Goal: Information Seeking & Learning: Learn about a topic

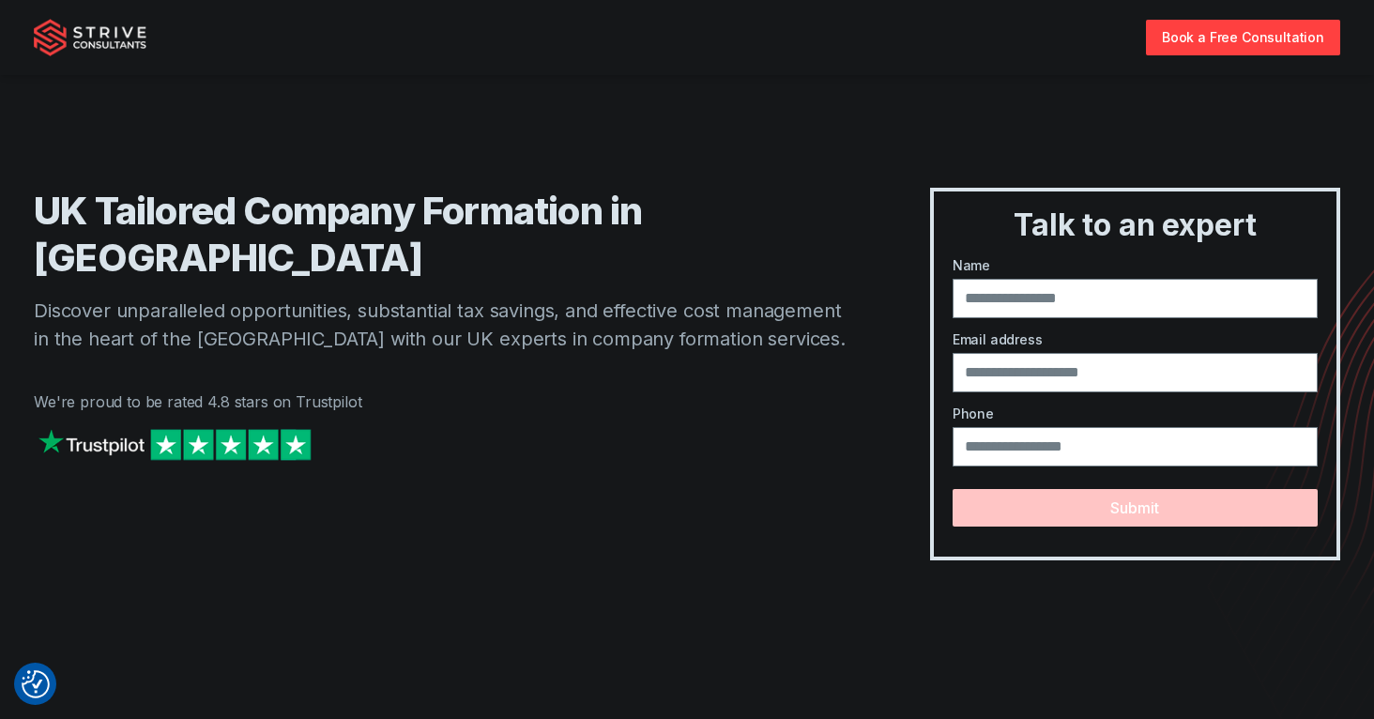
click at [451, 424] on div at bounding box center [444, 463] width 821 height 78
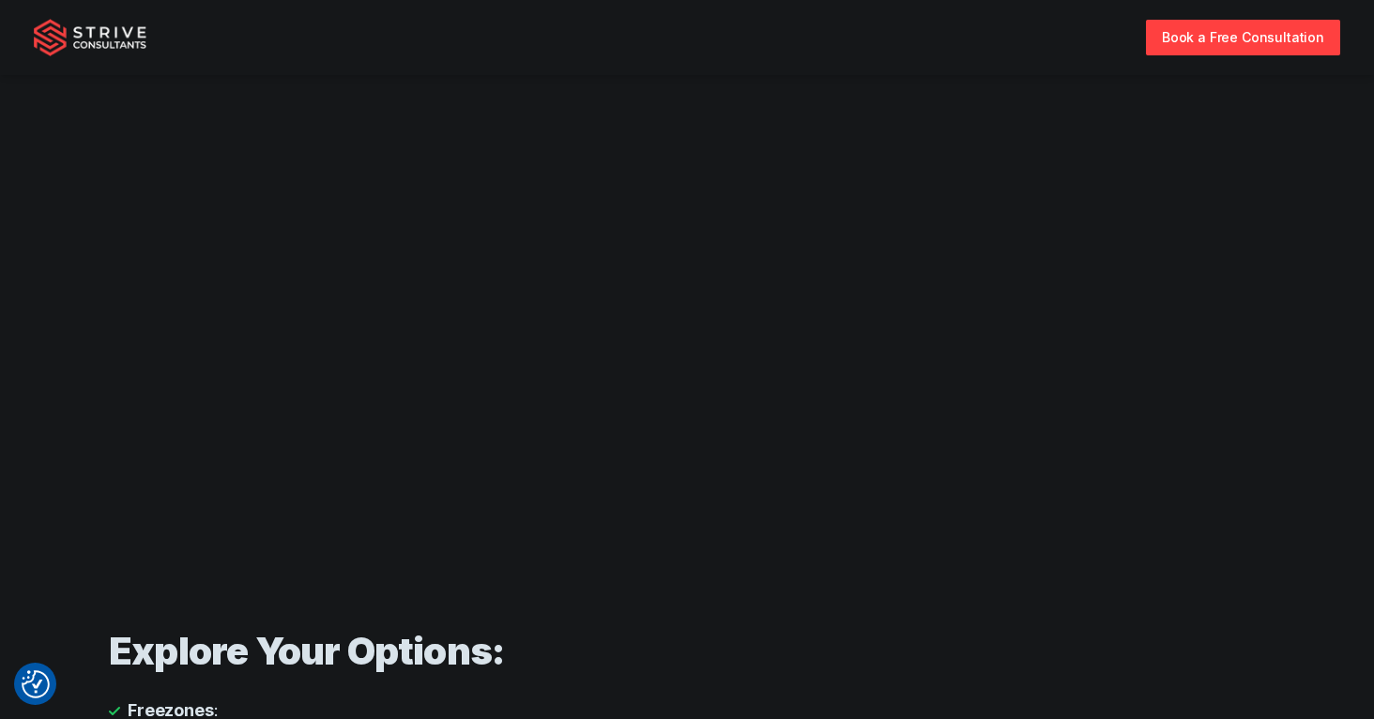
scroll to position [1064, 0]
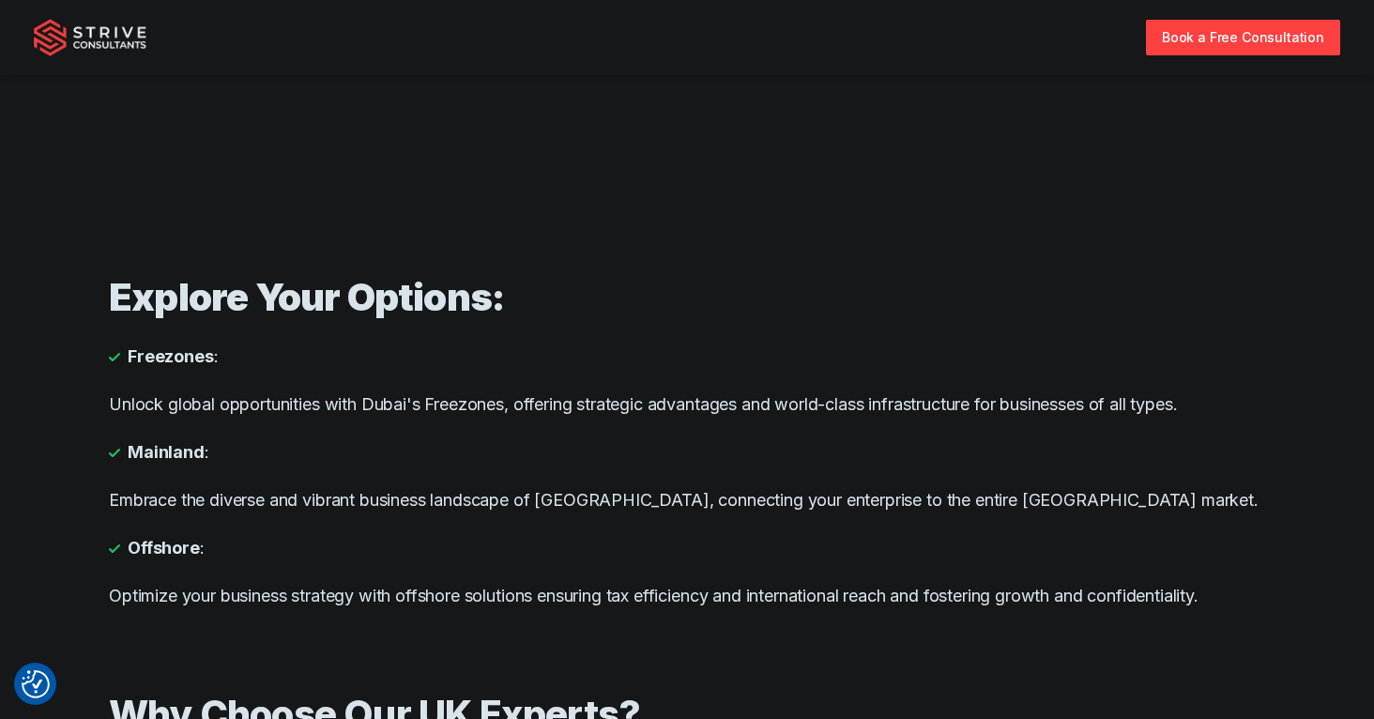
drag, startPoint x: 303, startPoint y: 394, endPoint x: 600, endPoint y: 392, distance: 296.5
click at [596, 392] on p "Unlock global opportunities with Dubai's Freezones, offering strategic advantag…" at bounding box center [687, 403] width 1156 height 25
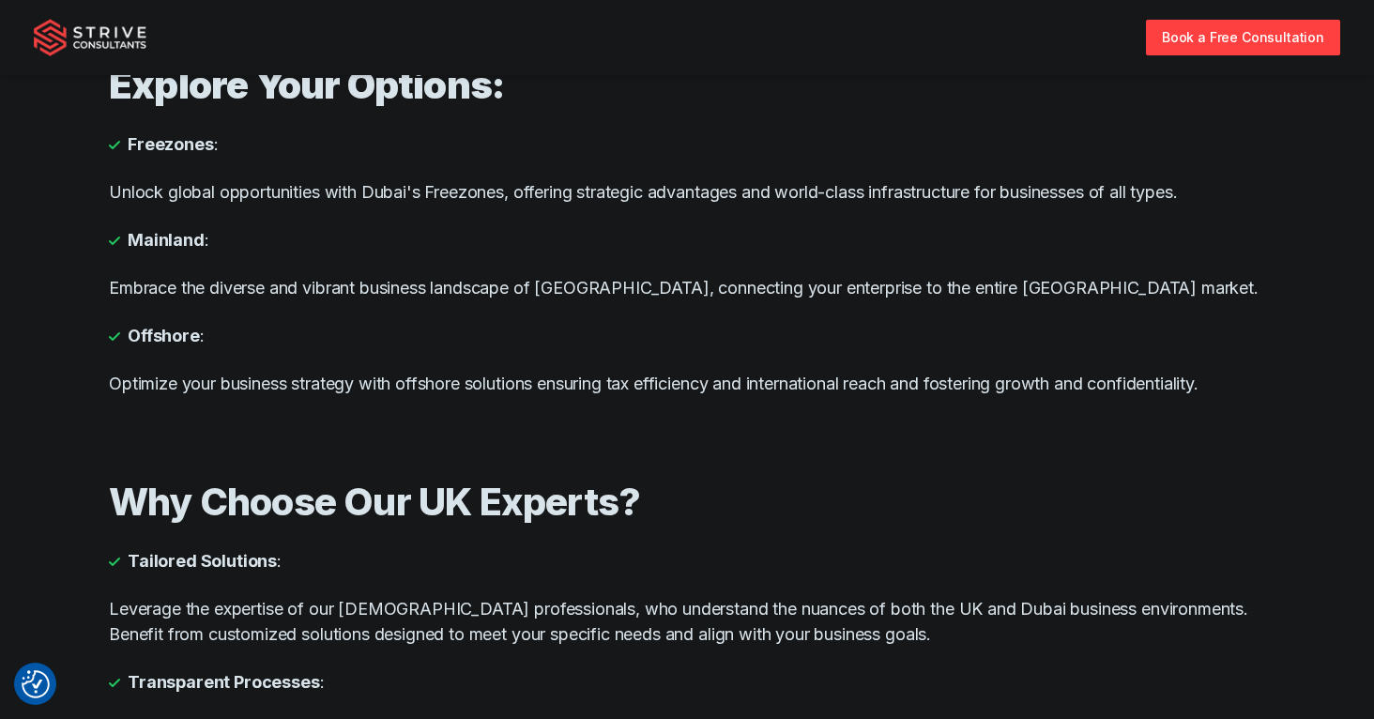
scroll to position [1460, 0]
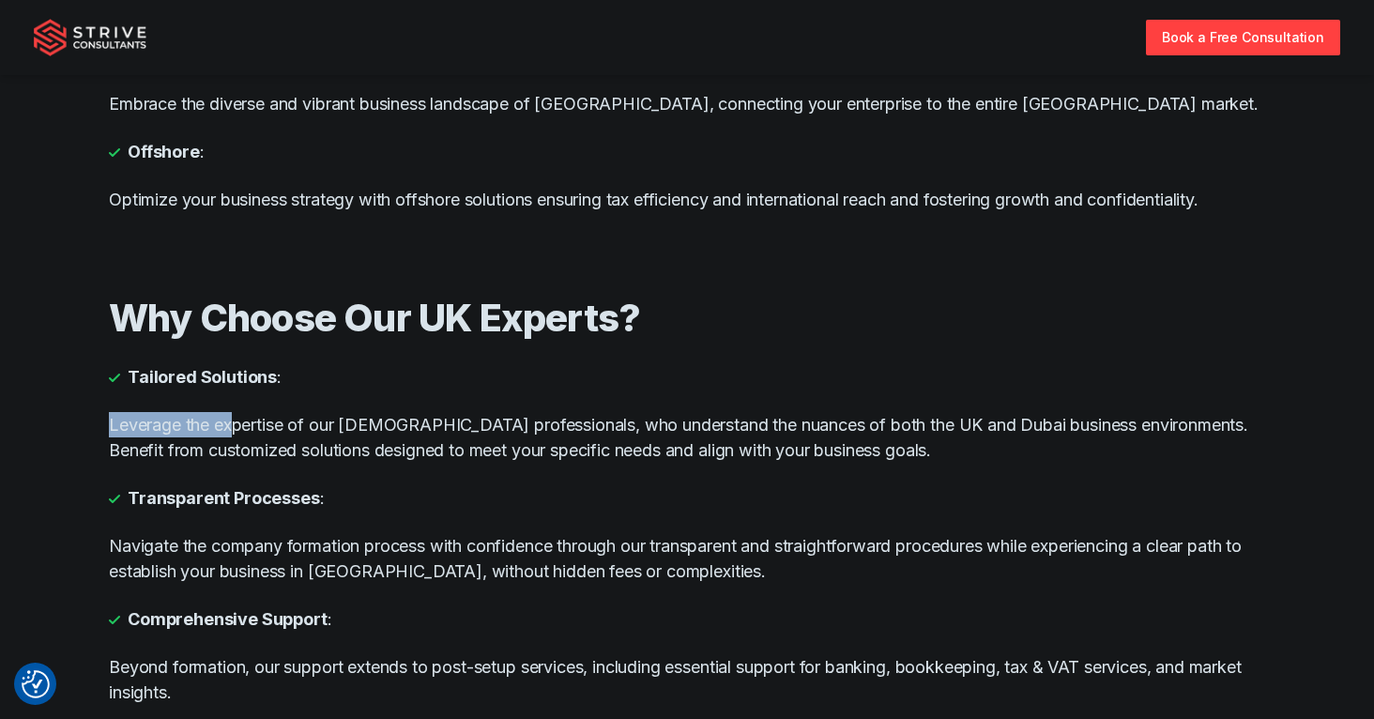
drag, startPoint x: 212, startPoint y: 410, endPoint x: 260, endPoint y: 425, distance: 50.2
click at [232, 417] on div "Why Choose Our UK Experts? Tailored Solutions : Leverage the expertise of our […" at bounding box center [687, 499] width 1156 height 493
drag, startPoint x: 260, startPoint y: 425, endPoint x: 382, endPoint y: 434, distance: 122.3
click at [382, 434] on p "Leverage the expertise of our [DEMOGRAPHIC_DATA] professionals, who understand …" at bounding box center [687, 437] width 1156 height 51
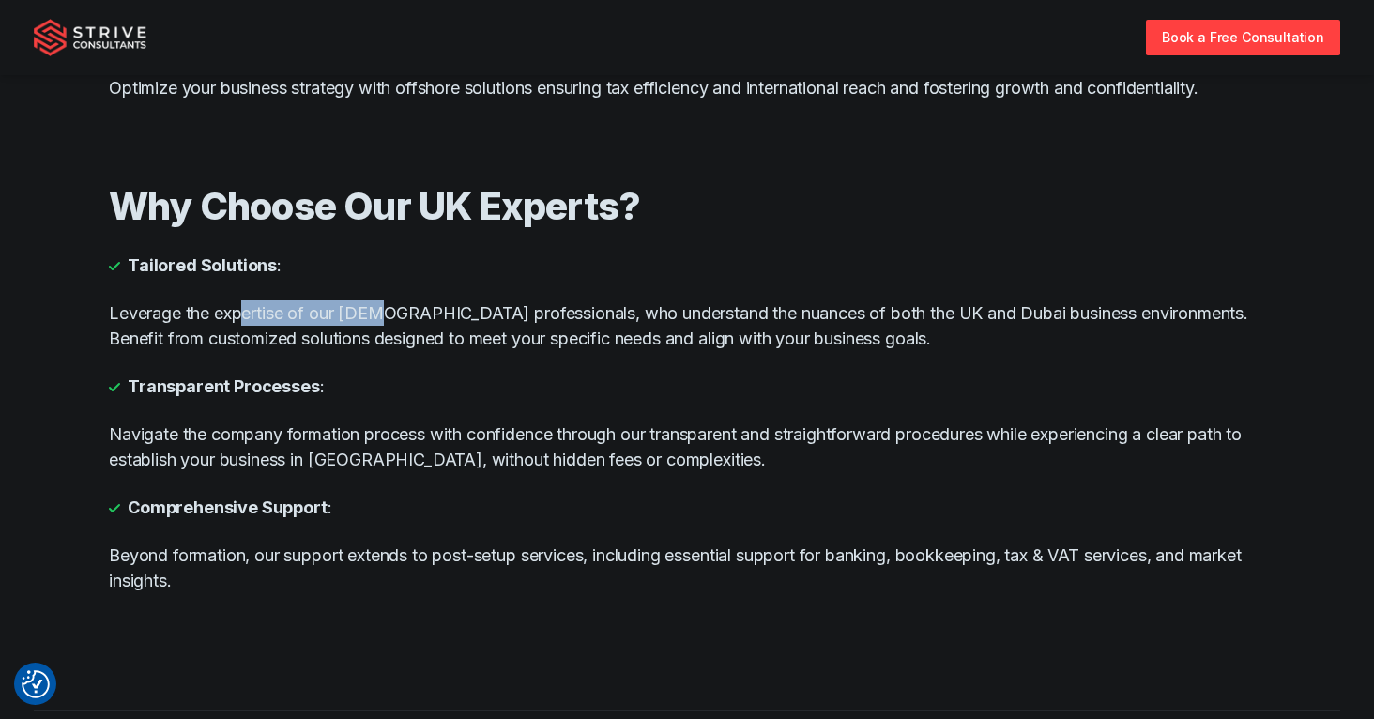
scroll to position [1581, 0]
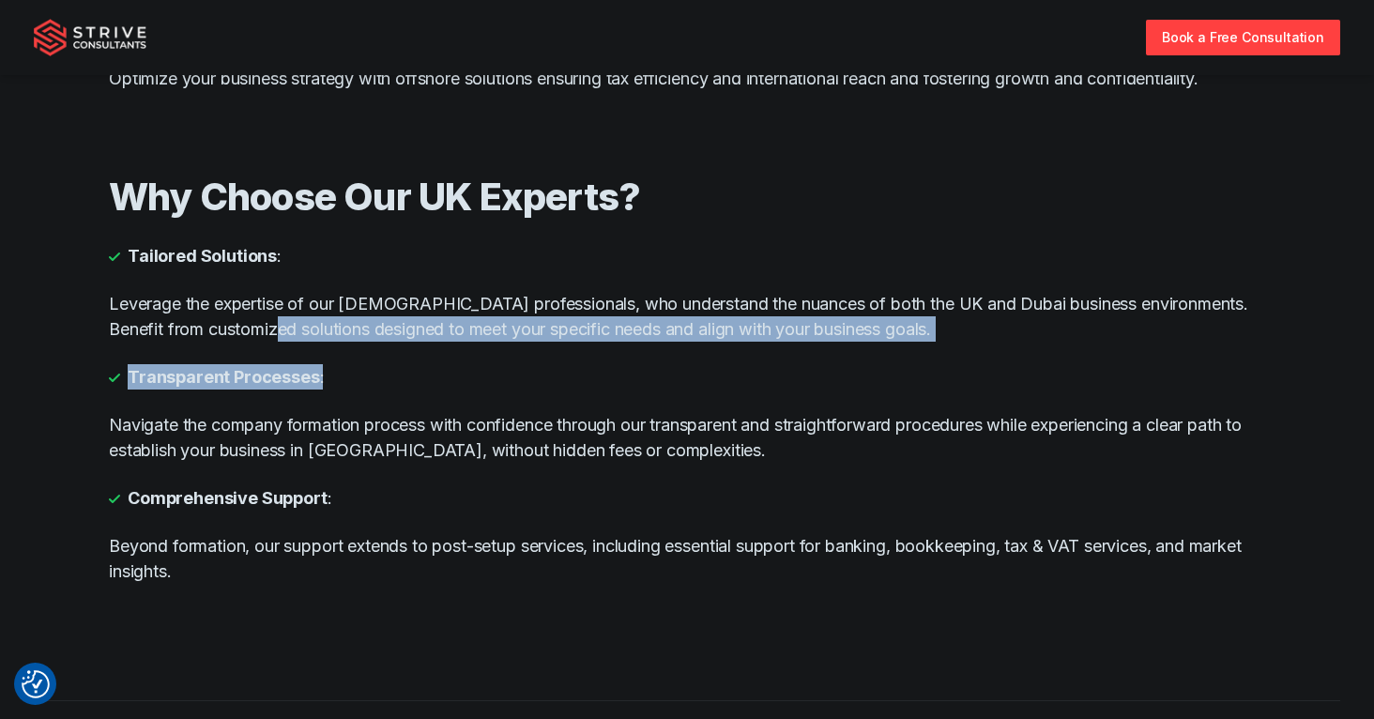
drag, startPoint x: 371, startPoint y: 342, endPoint x: 545, endPoint y: 348, distance: 174.7
click at [543, 346] on div "Why Choose Our UK Experts? Tailored Solutions : Leverage the expertise of our U…" at bounding box center [687, 378] width 1156 height 493
click at [547, 350] on div "Why Choose Our UK Experts? Tailored Solutions : Leverage the expertise of our U…" at bounding box center [687, 378] width 1156 height 493
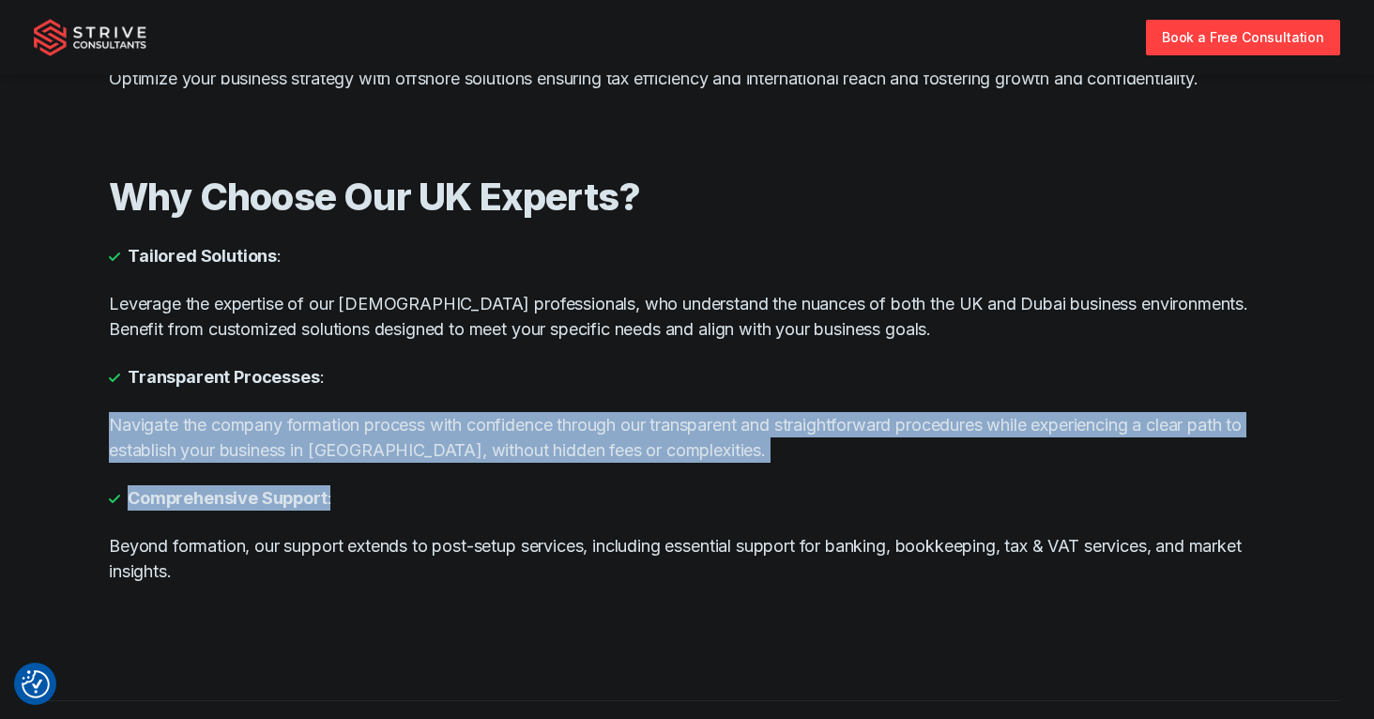
drag, startPoint x: 260, startPoint y: 416, endPoint x: 845, endPoint y: 471, distance: 587.2
click at [845, 471] on div "Why Choose Our UK Experts? Tailored Solutions : Leverage the expertise of our U…" at bounding box center [687, 378] width 1156 height 493
click at [838, 479] on div "Why Choose Our UK Experts? Tailored Solutions : Leverage the expertise of our U…" at bounding box center [687, 378] width 1156 height 493
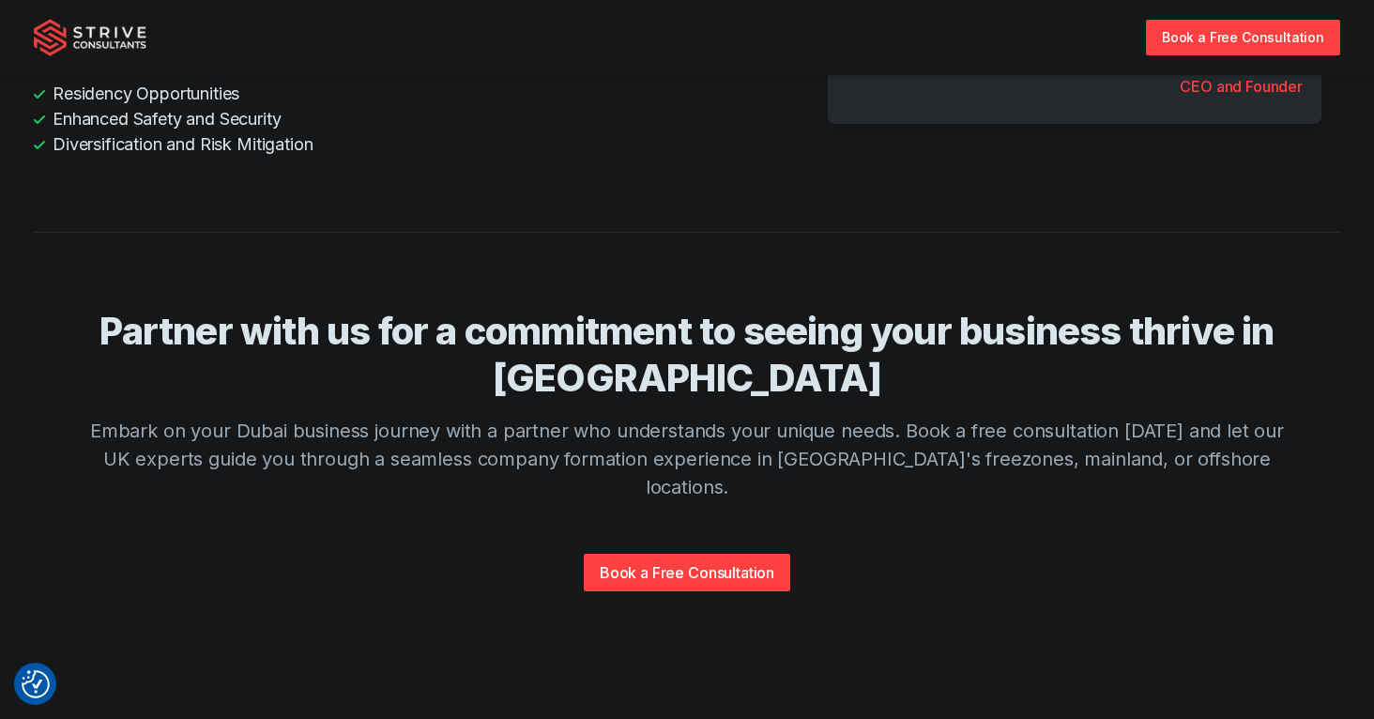
scroll to position [3752, 0]
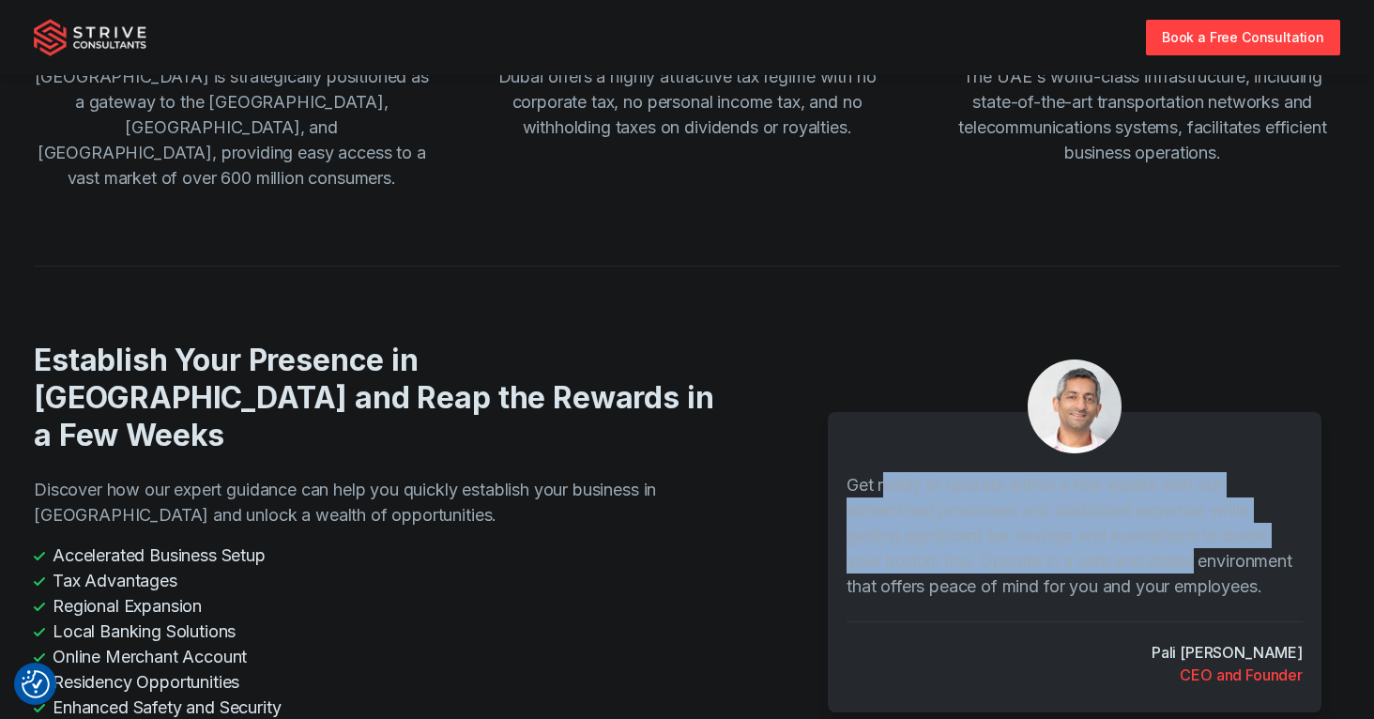
drag, startPoint x: 1023, startPoint y: 418, endPoint x: 1220, endPoint y: 498, distance: 212.9
click at [1220, 498] on p "Get ready to operate within a few weeks with our streamlined processes and dedi…" at bounding box center [1074, 535] width 456 height 127
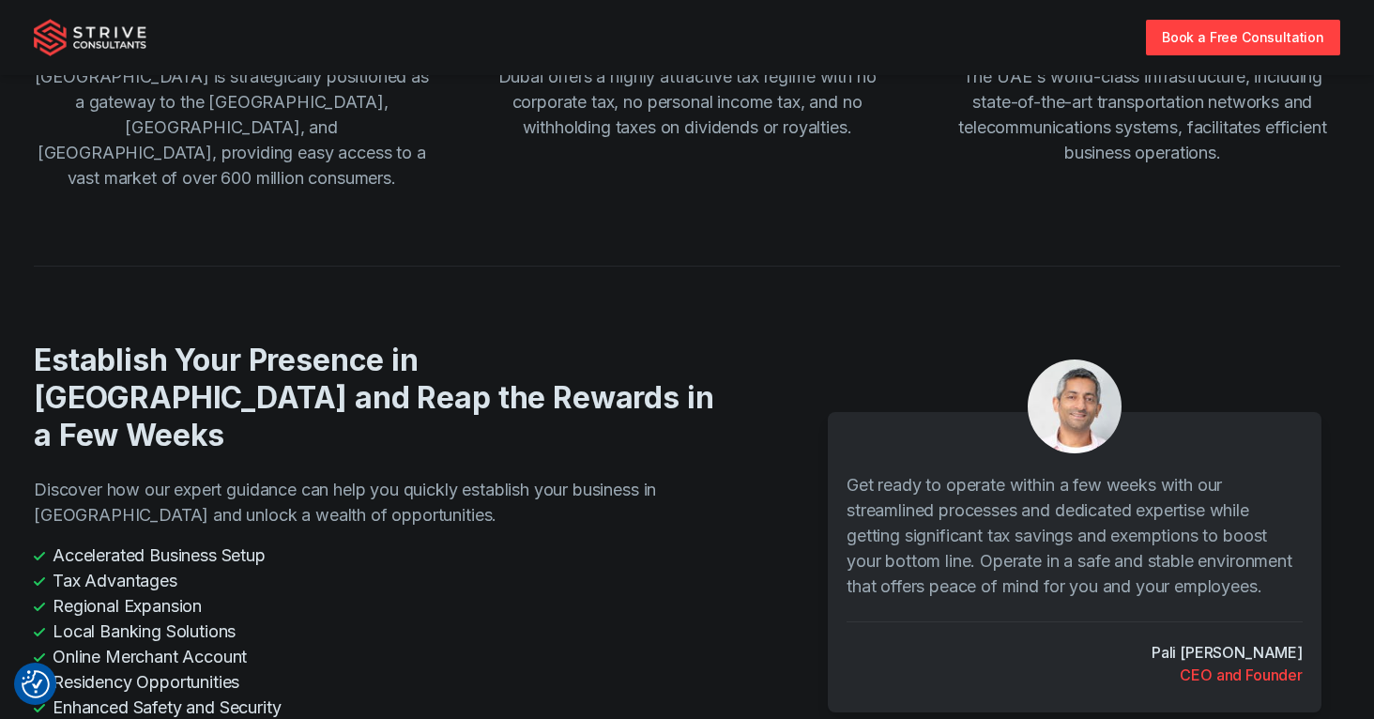
click at [1056, 524] on p "Get ready to operate within a few weeks with our streamlined processes and dedi…" at bounding box center [1074, 535] width 456 height 127
drag, startPoint x: 877, startPoint y: 521, endPoint x: 1041, endPoint y: 517, distance: 163.3
click at [1040, 517] on p "Get ready to operate within a few weeks with our streamlined processes and dedi…" at bounding box center [1074, 535] width 456 height 127
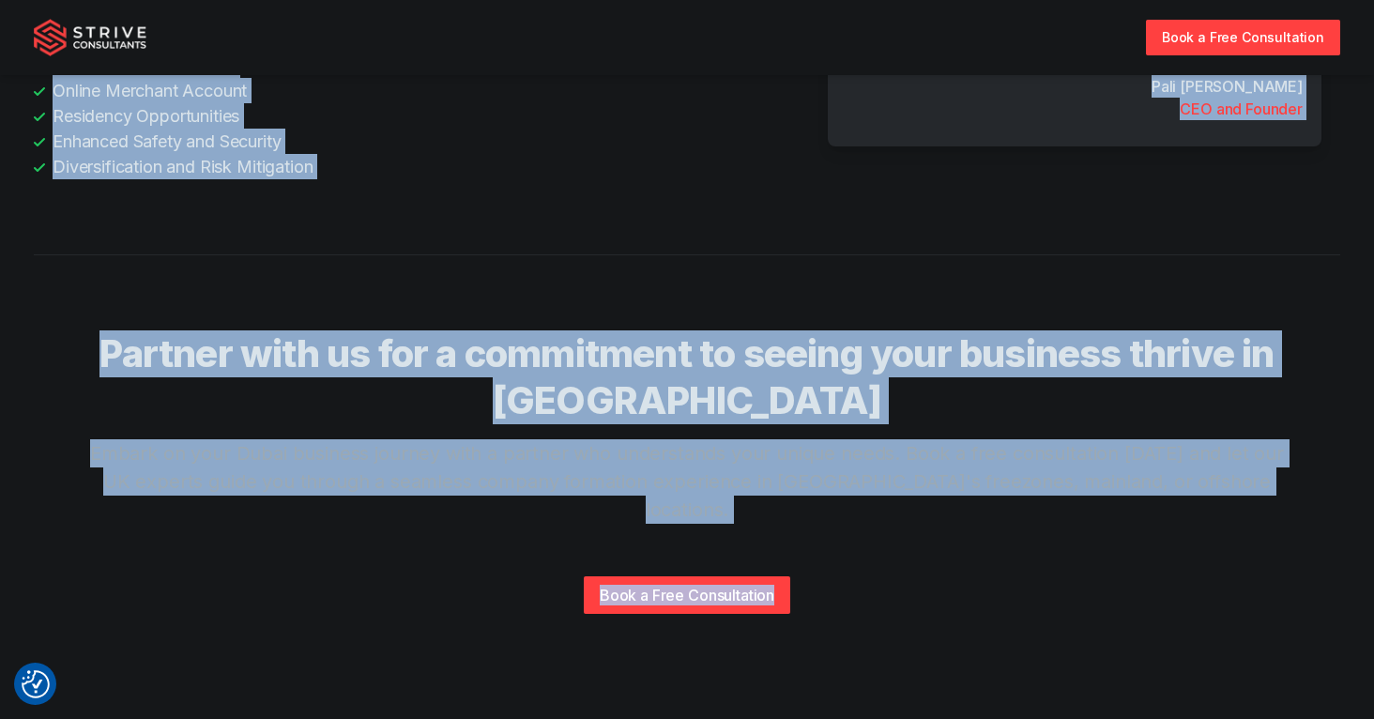
scroll to position [4531, 0]
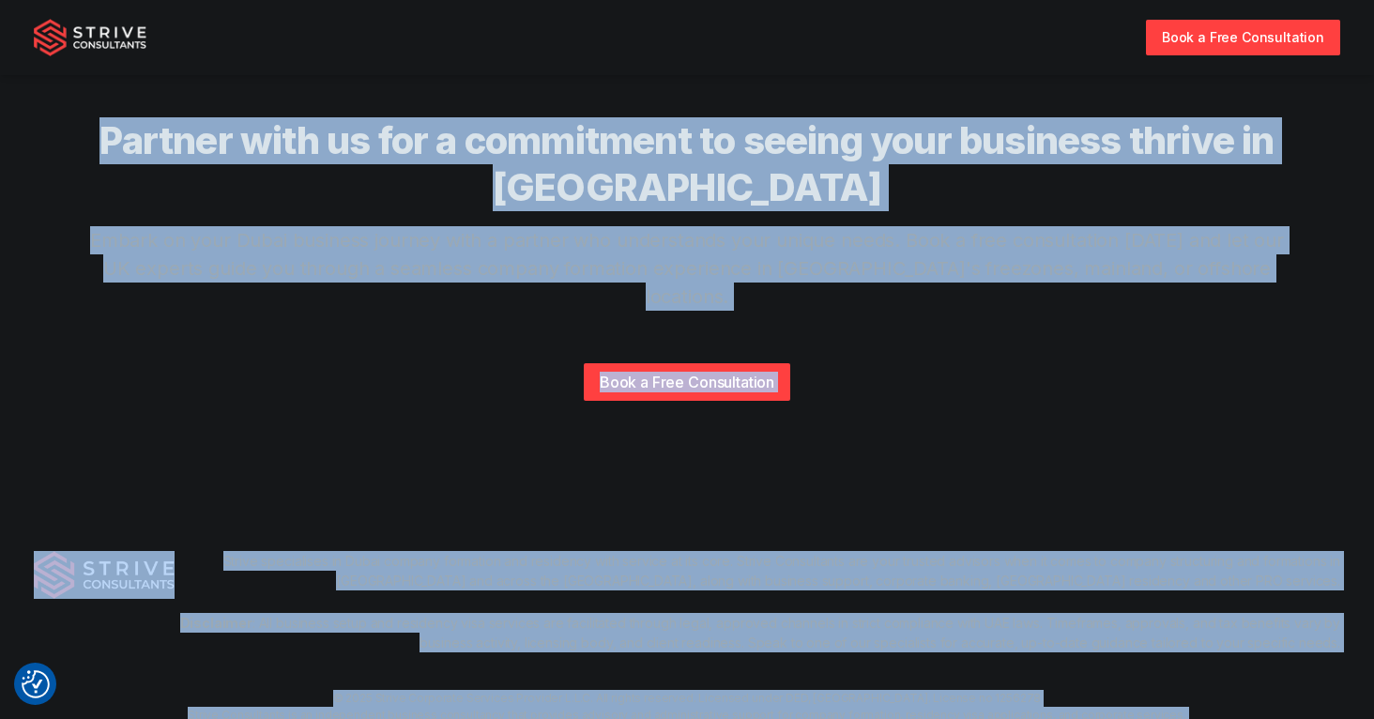
drag, startPoint x: 41, startPoint y: 186, endPoint x: 1303, endPoint y: 738, distance: 1377.4
copy main "UK Tailored Company Formation in Dubai Discover unparalleled opportunities, sub…"
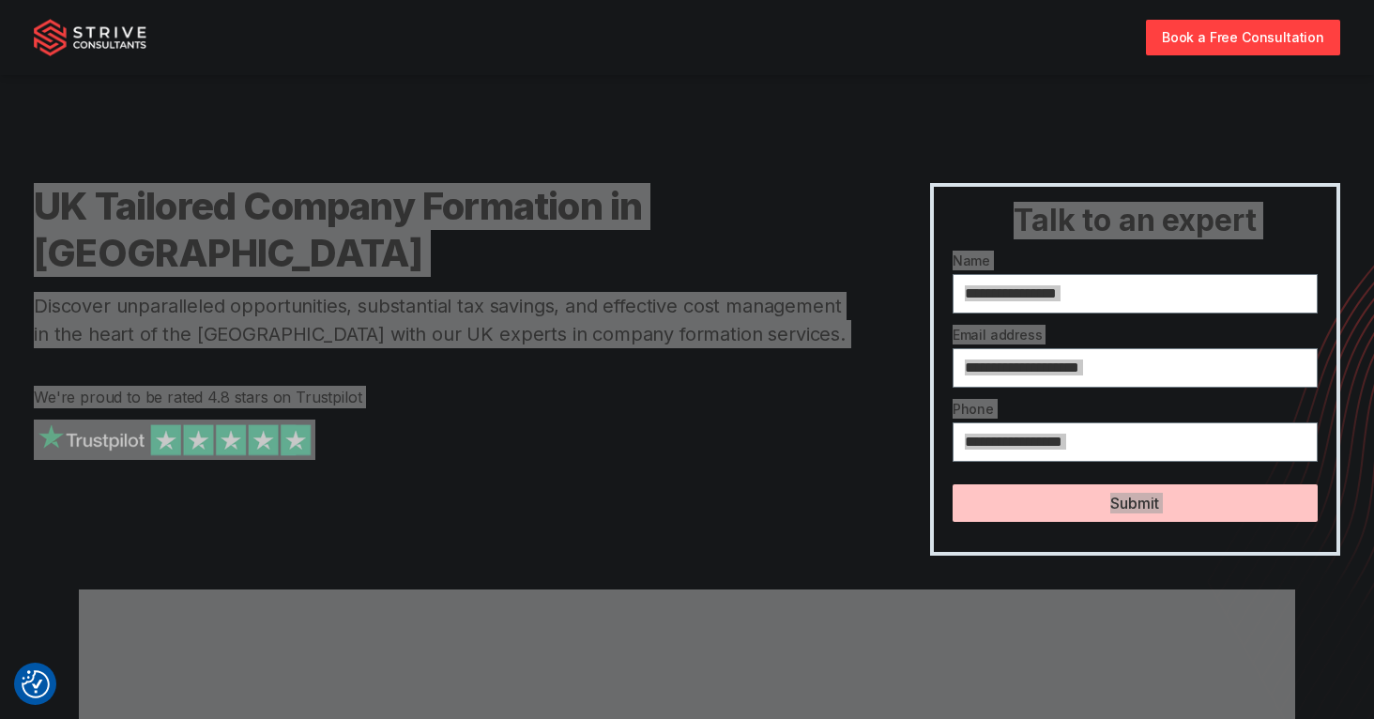
scroll to position [0, 0]
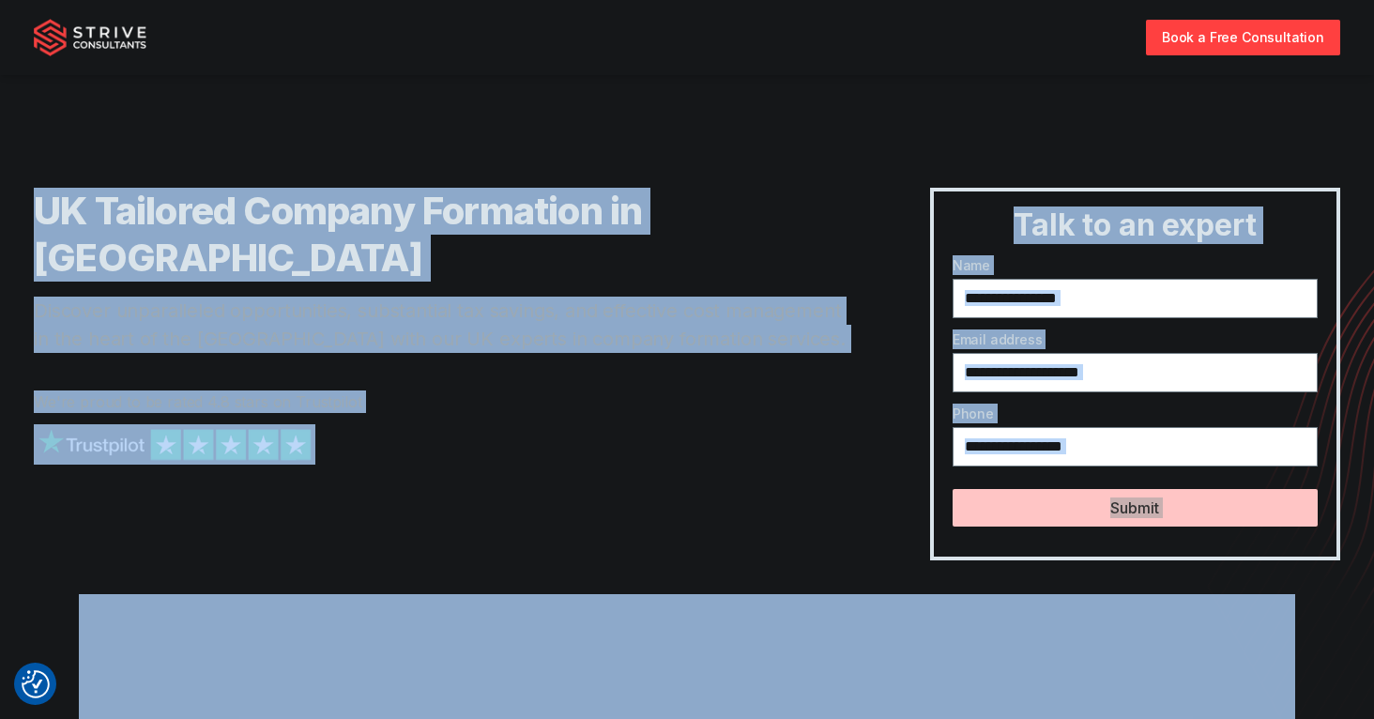
click at [852, 424] on div at bounding box center [444, 463] width 821 height 78
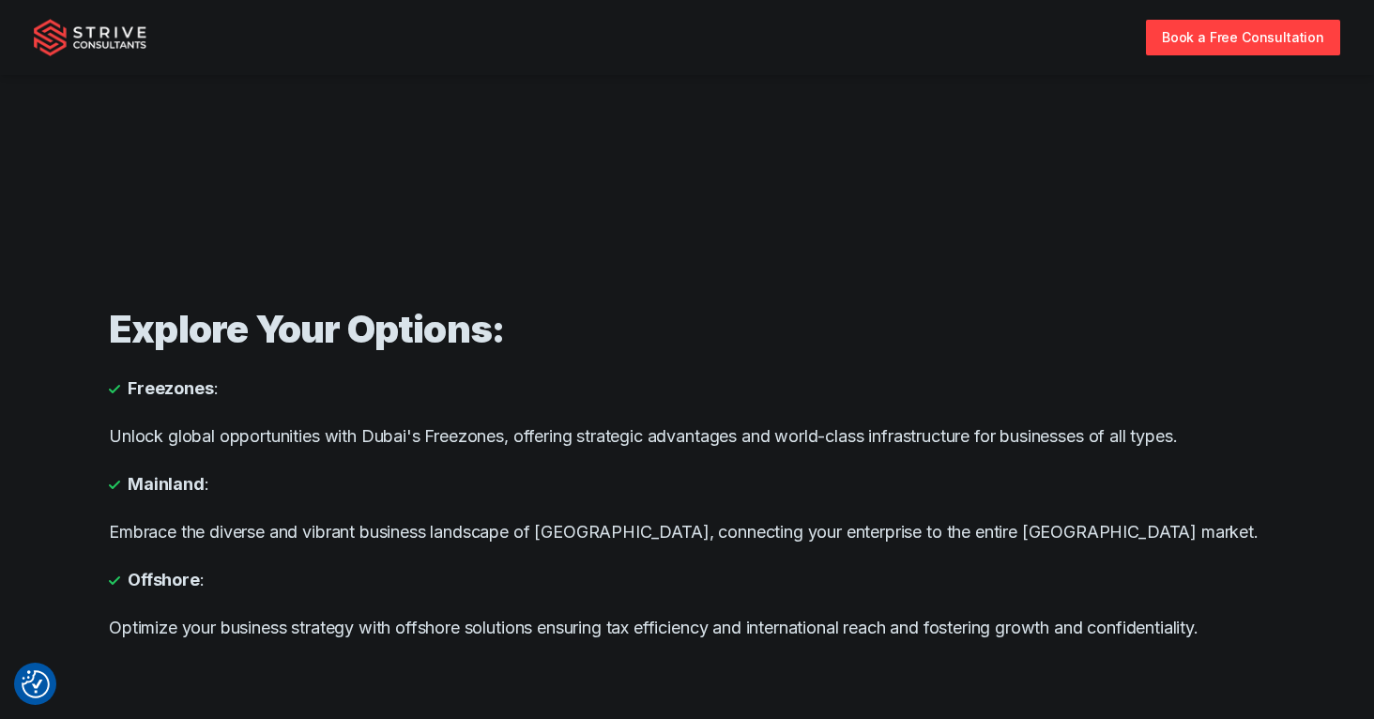
scroll to position [1037, 0]
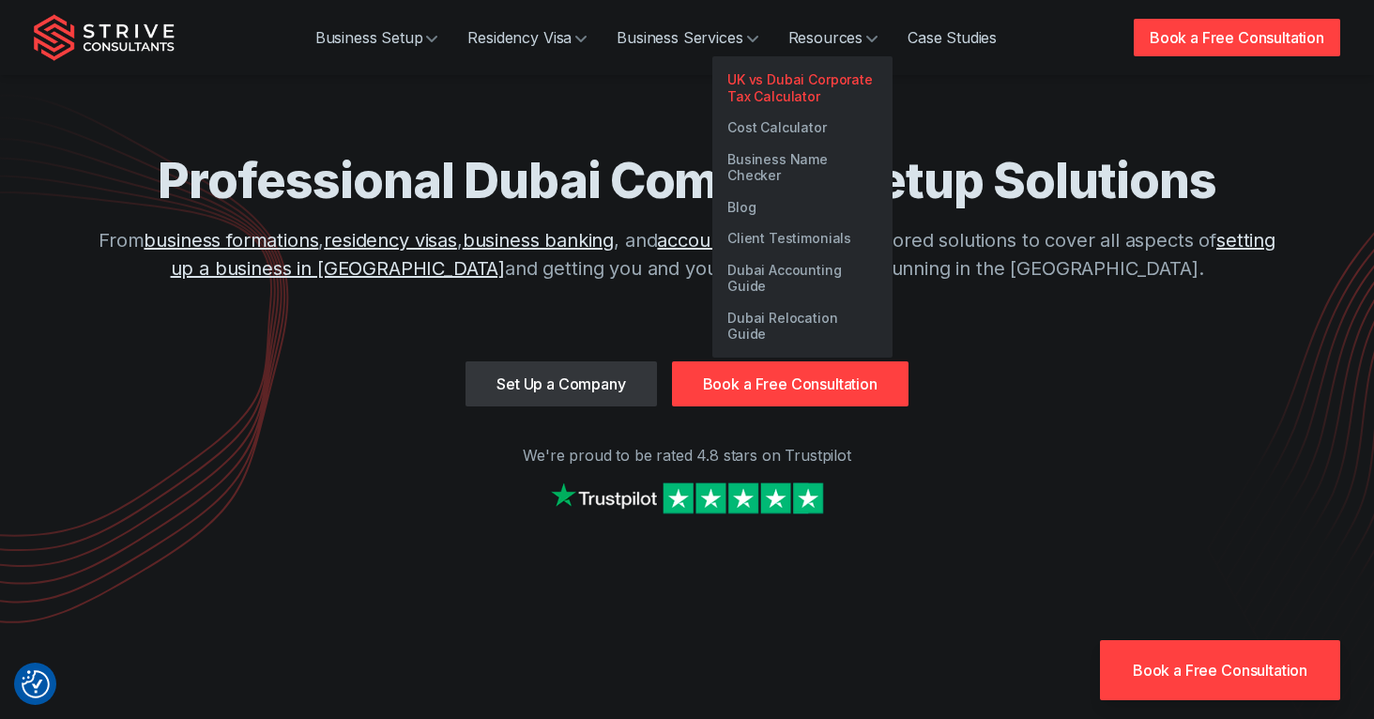
click at [814, 72] on link "UK vs Dubai Corporate Tax Calculator" at bounding box center [802, 88] width 180 height 48
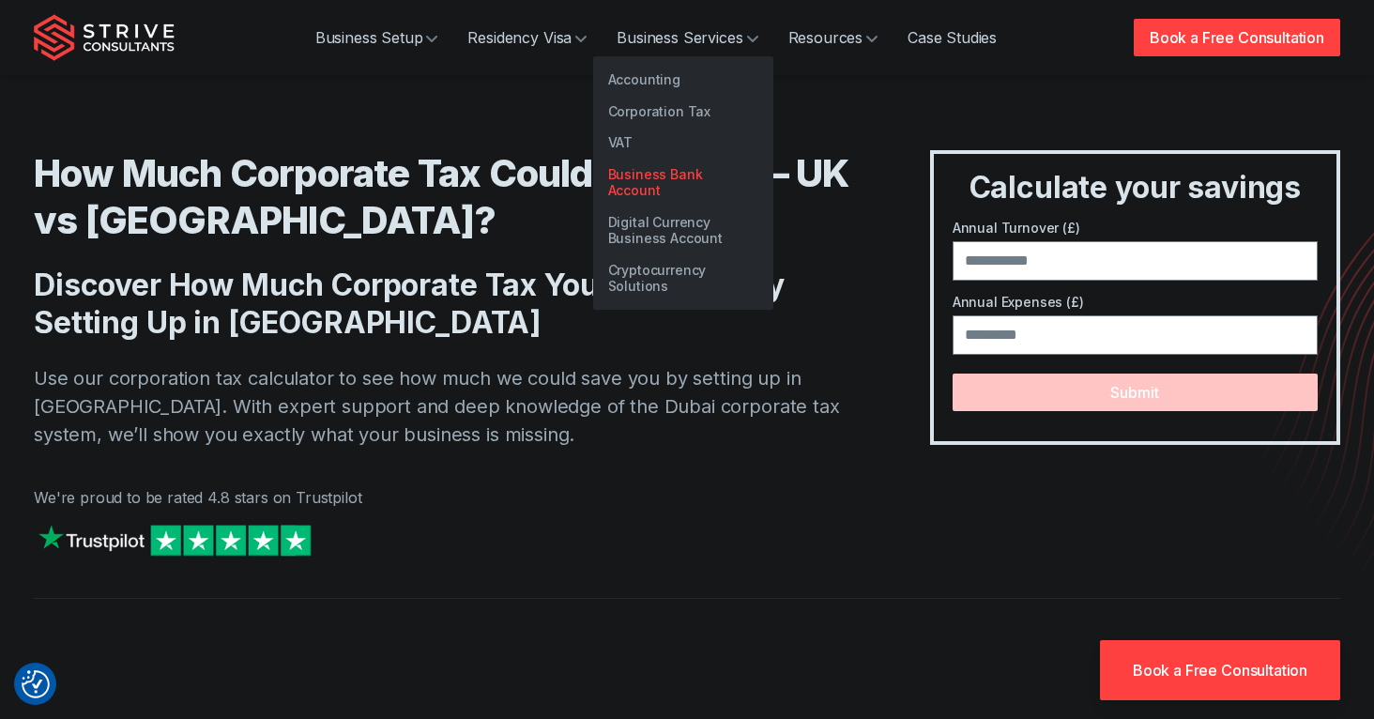
click at [674, 175] on link "Business Bank Account" at bounding box center [683, 183] width 180 height 48
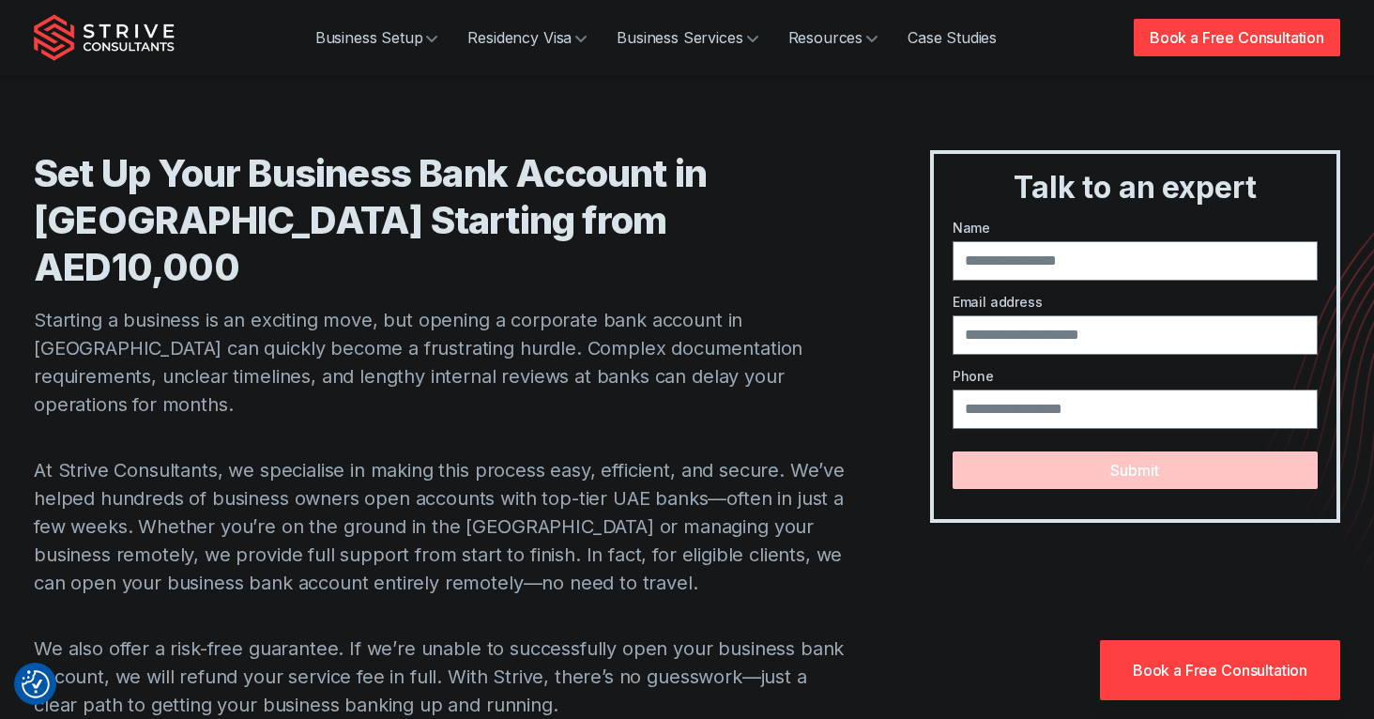
click at [137, 47] on img "Strive Consultants" at bounding box center [104, 37] width 141 height 47
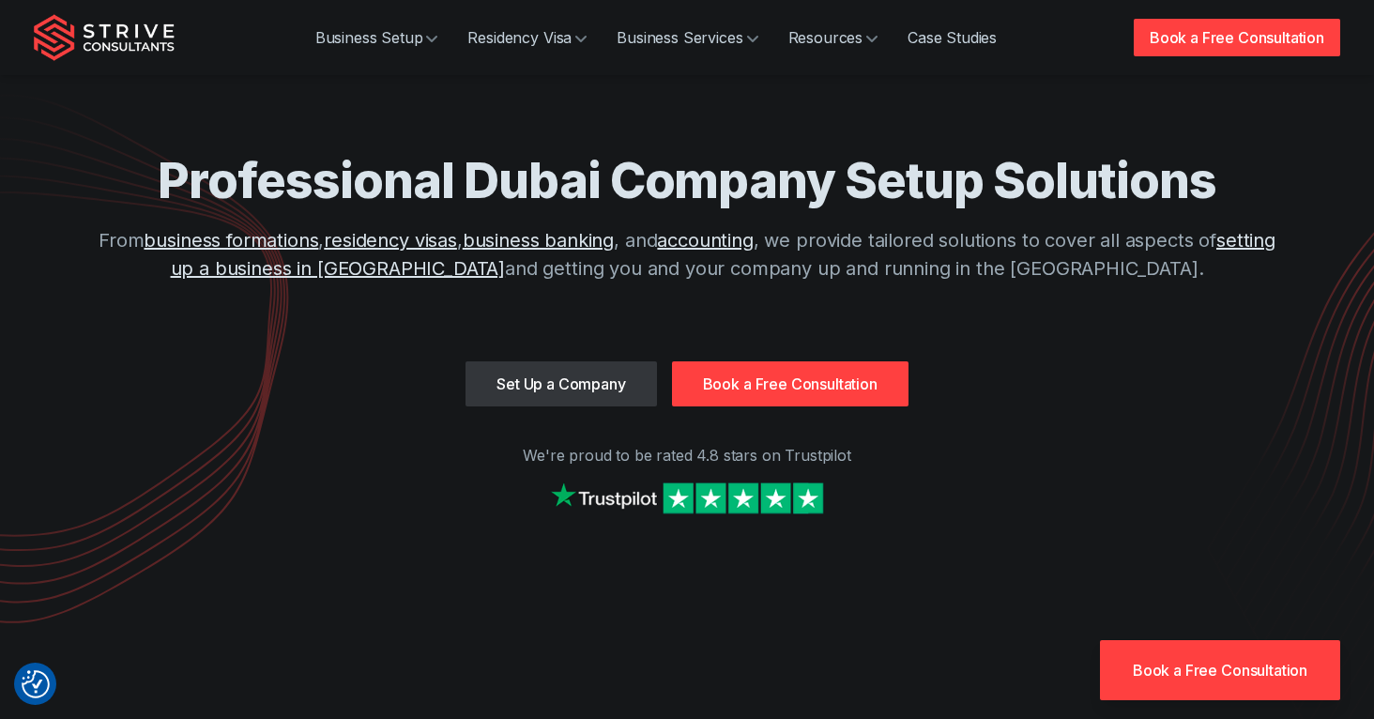
click at [556, 379] on link "Set Up a Company" at bounding box center [560, 383] width 190 height 45
click at [801, 396] on link "Book a Free Consultation" at bounding box center [790, 383] width 236 height 45
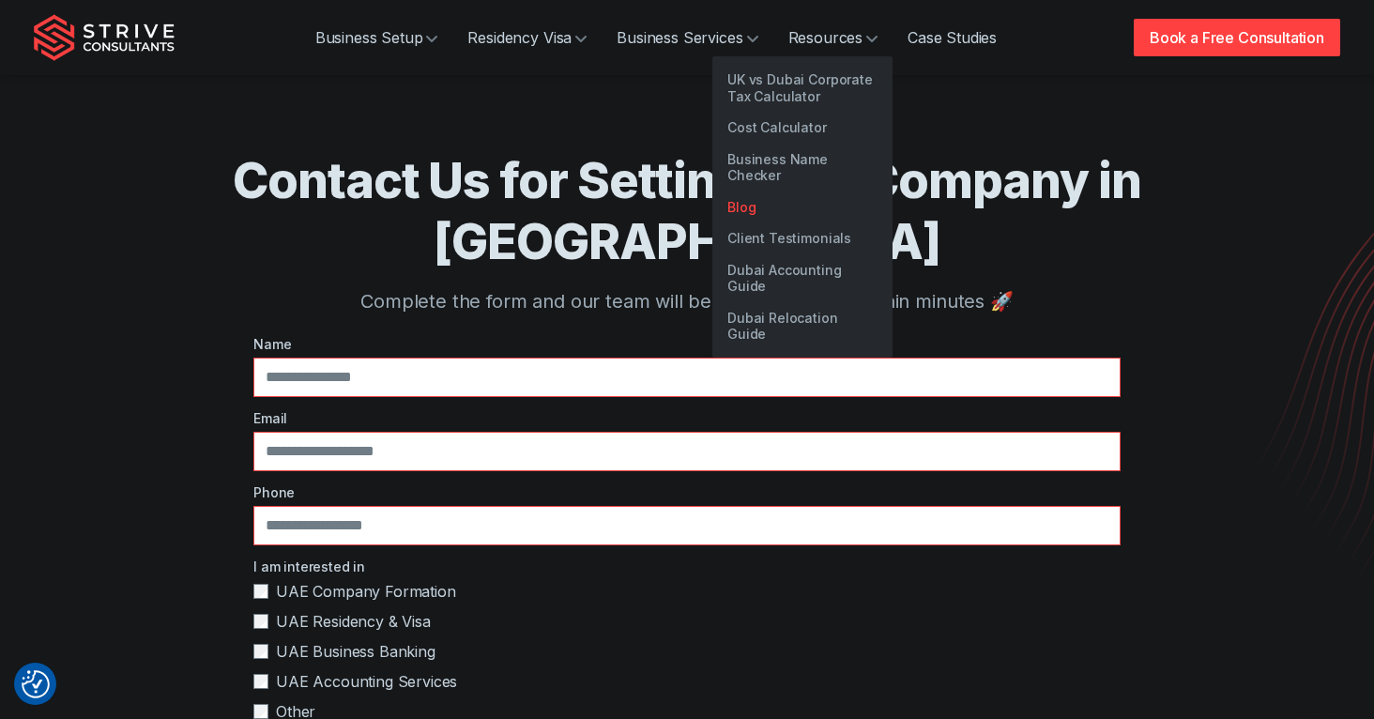
click at [815, 191] on link "Blog" at bounding box center [802, 207] width 180 height 32
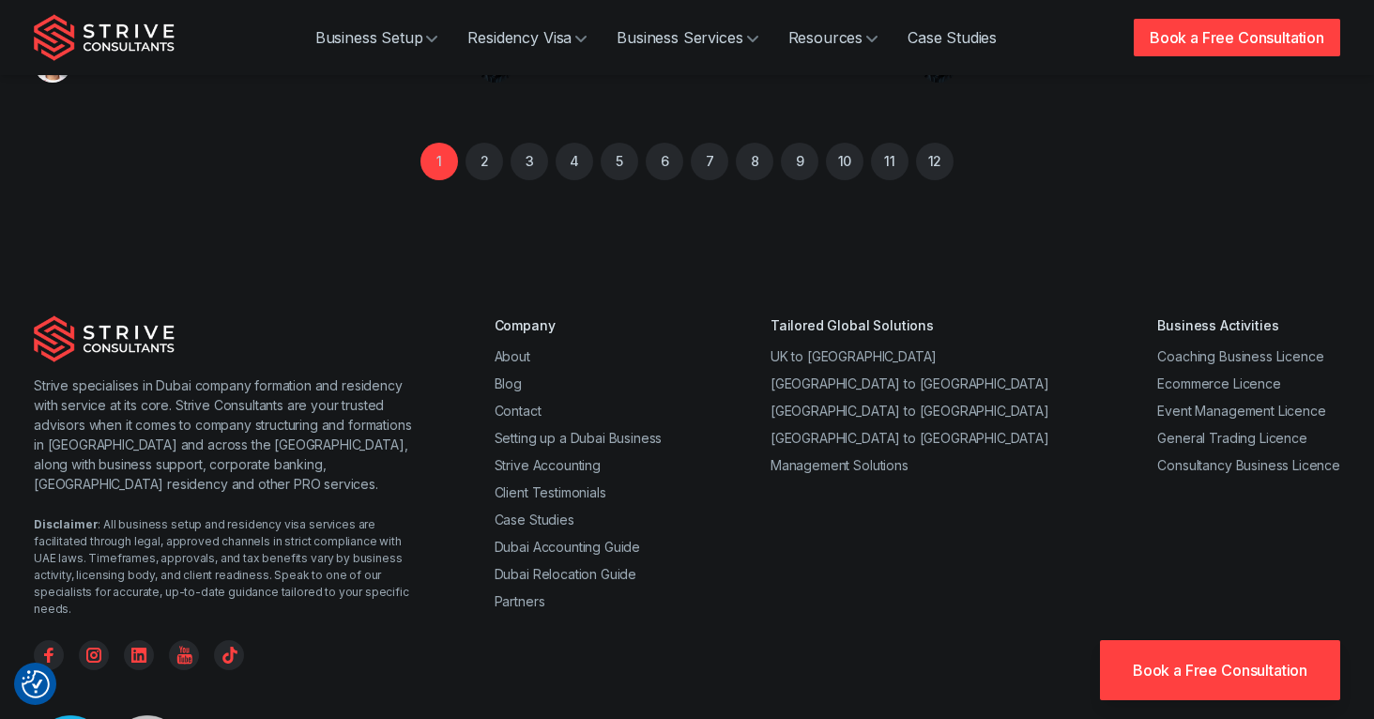
scroll to position [1501, 0]
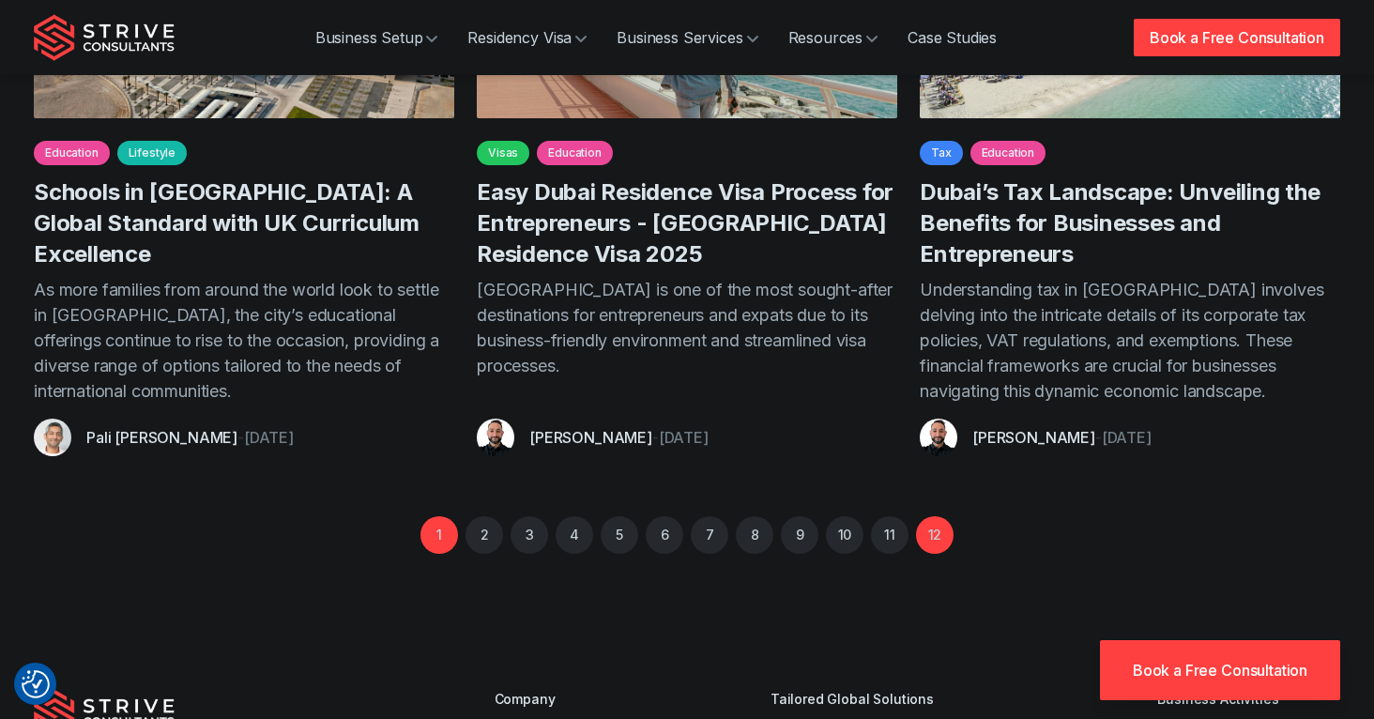
click at [939, 516] on link "12" at bounding box center [935, 535] width 38 height 38
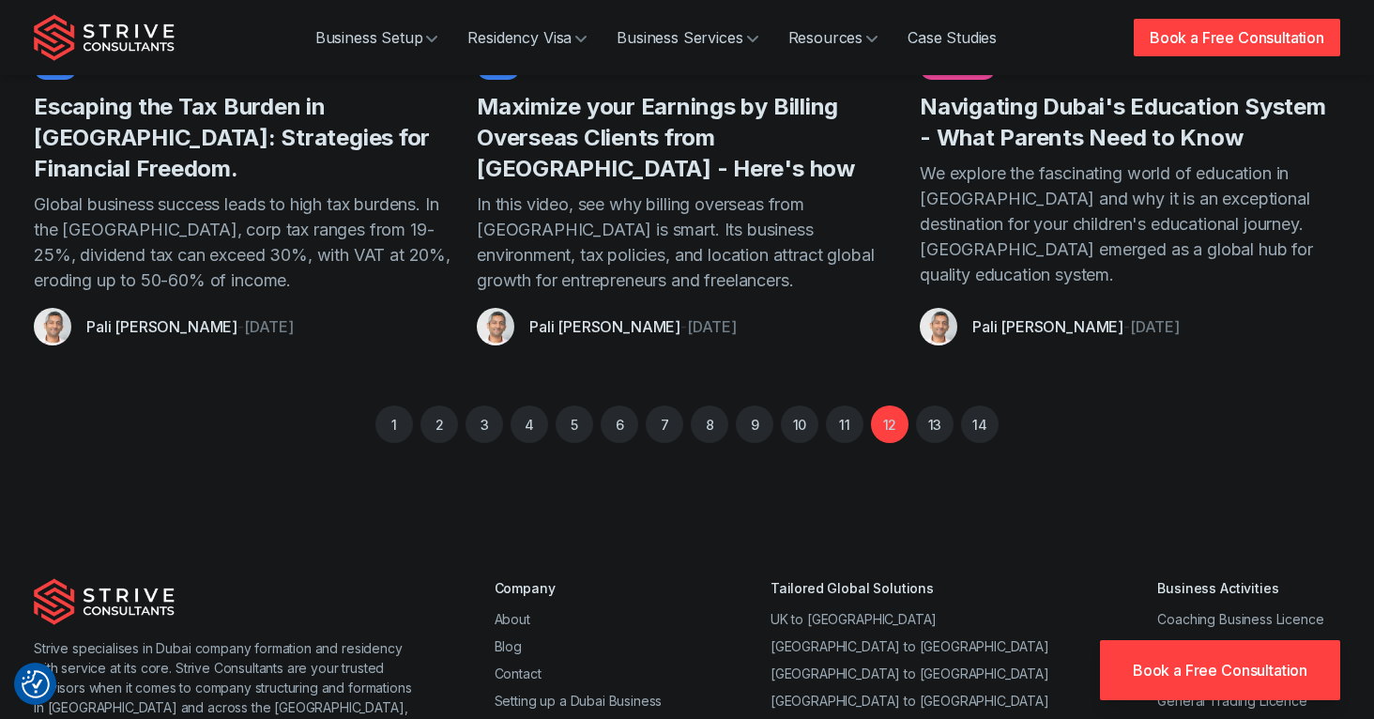
scroll to position [1156, 0]
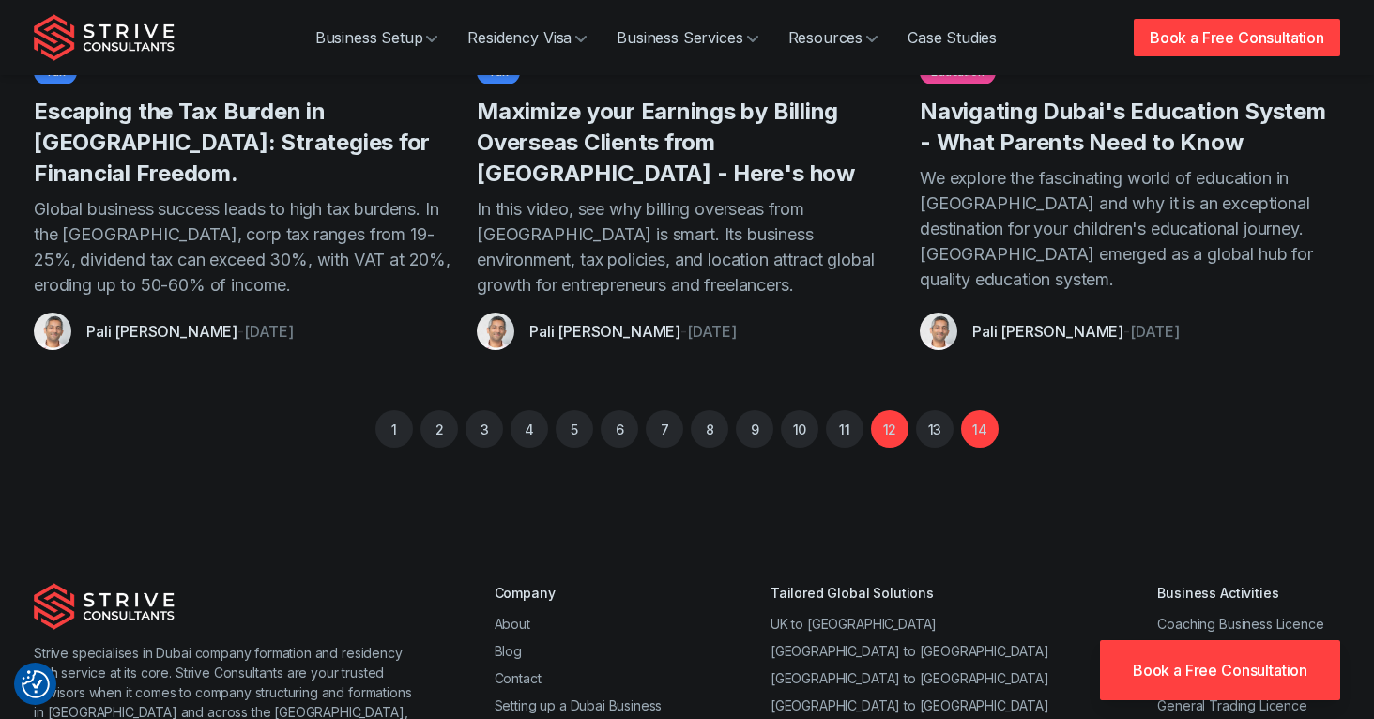
click at [979, 443] on link "14" at bounding box center [980, 429] width 38 height 38
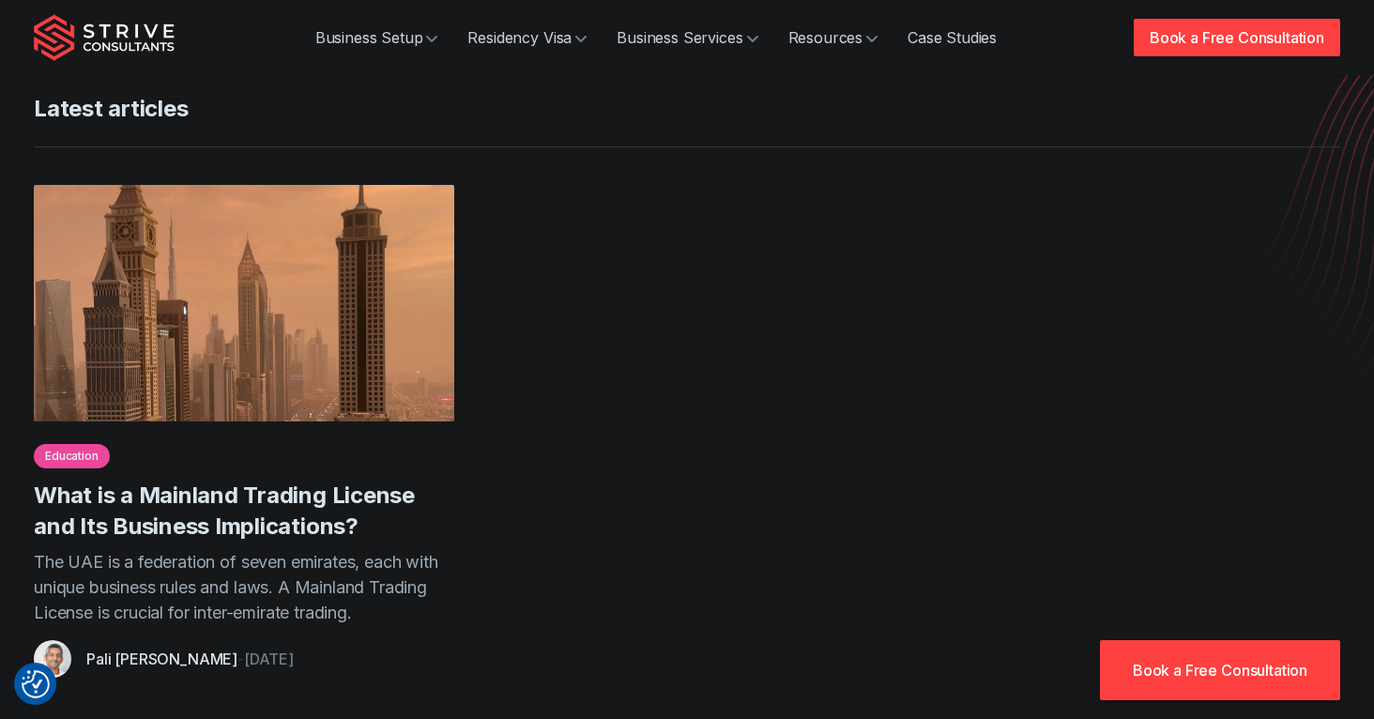
scroll to position [384, 0]
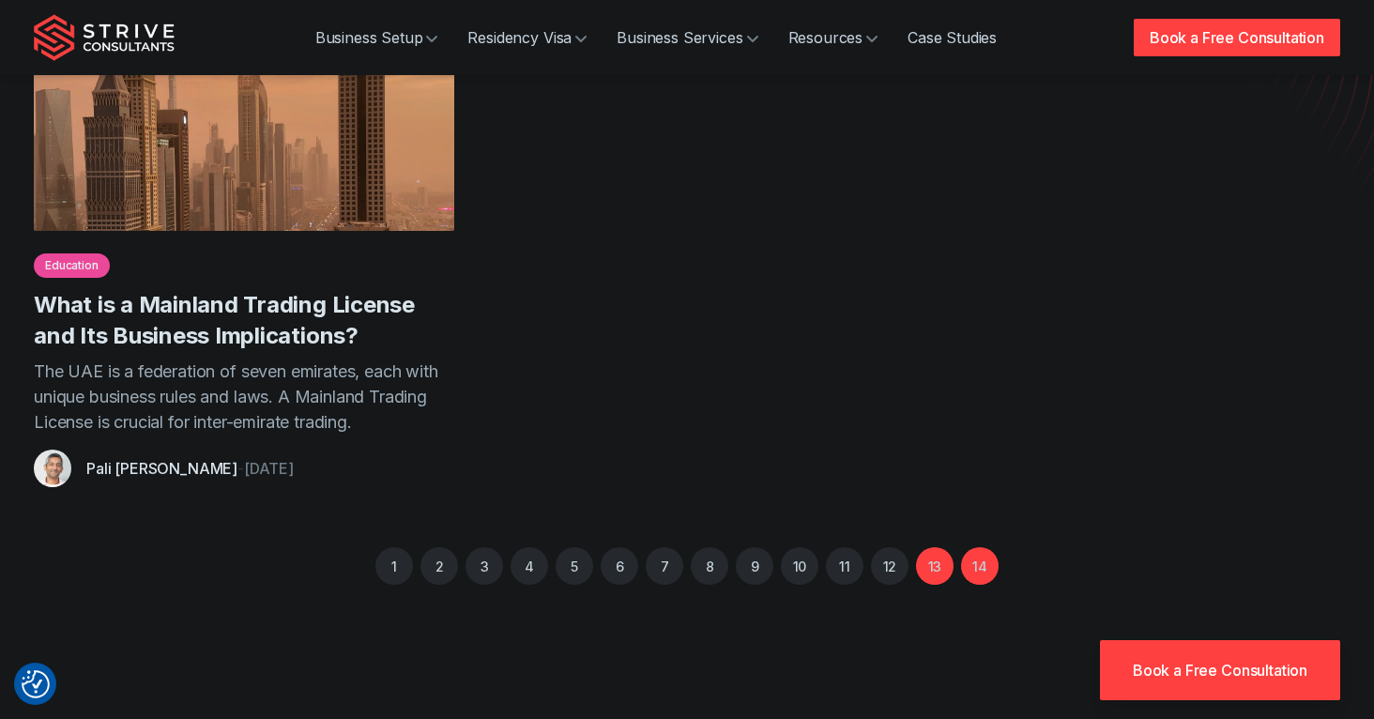
click at [936, 569] on link "13" at bounding box center [935, 566] width 38 height 38
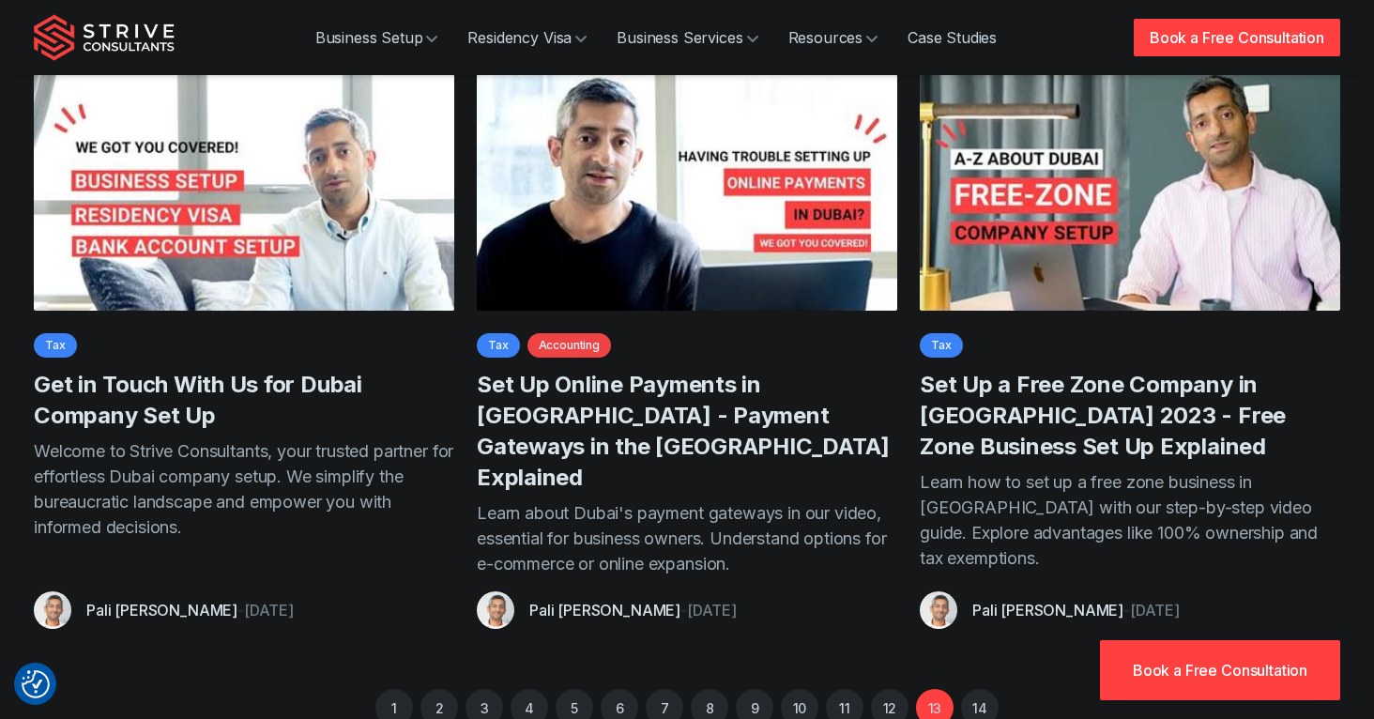
scroll to position [884, 0]
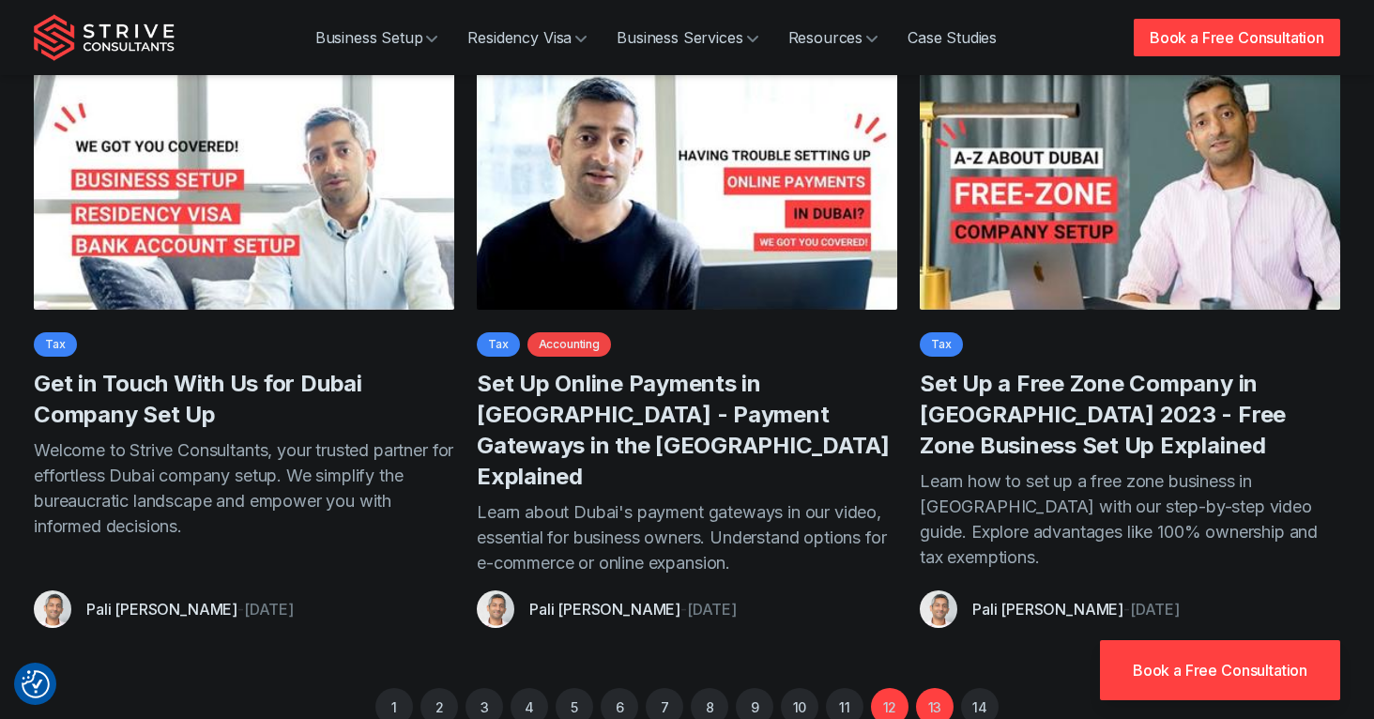
click at [902, 688] on link "12" at bounding box center [890, 707] width 38 height 38
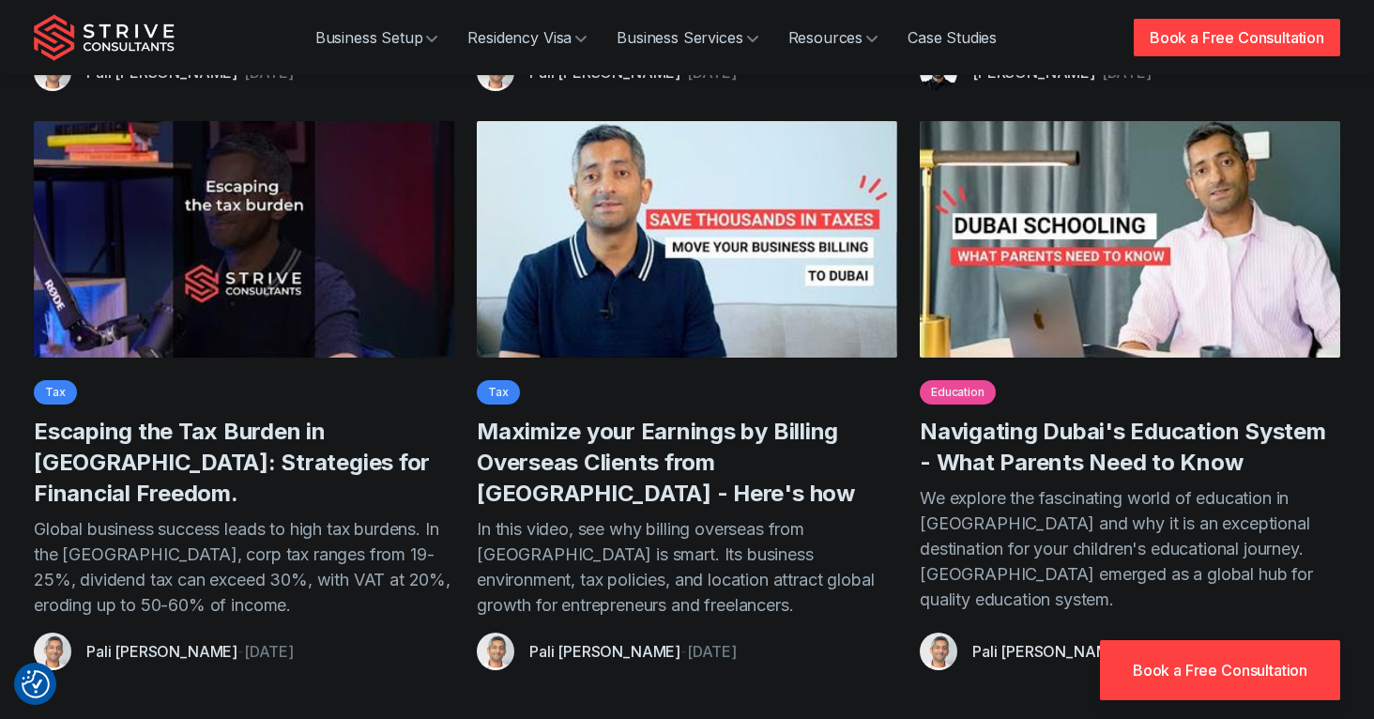
scroll to position [1226, 0]
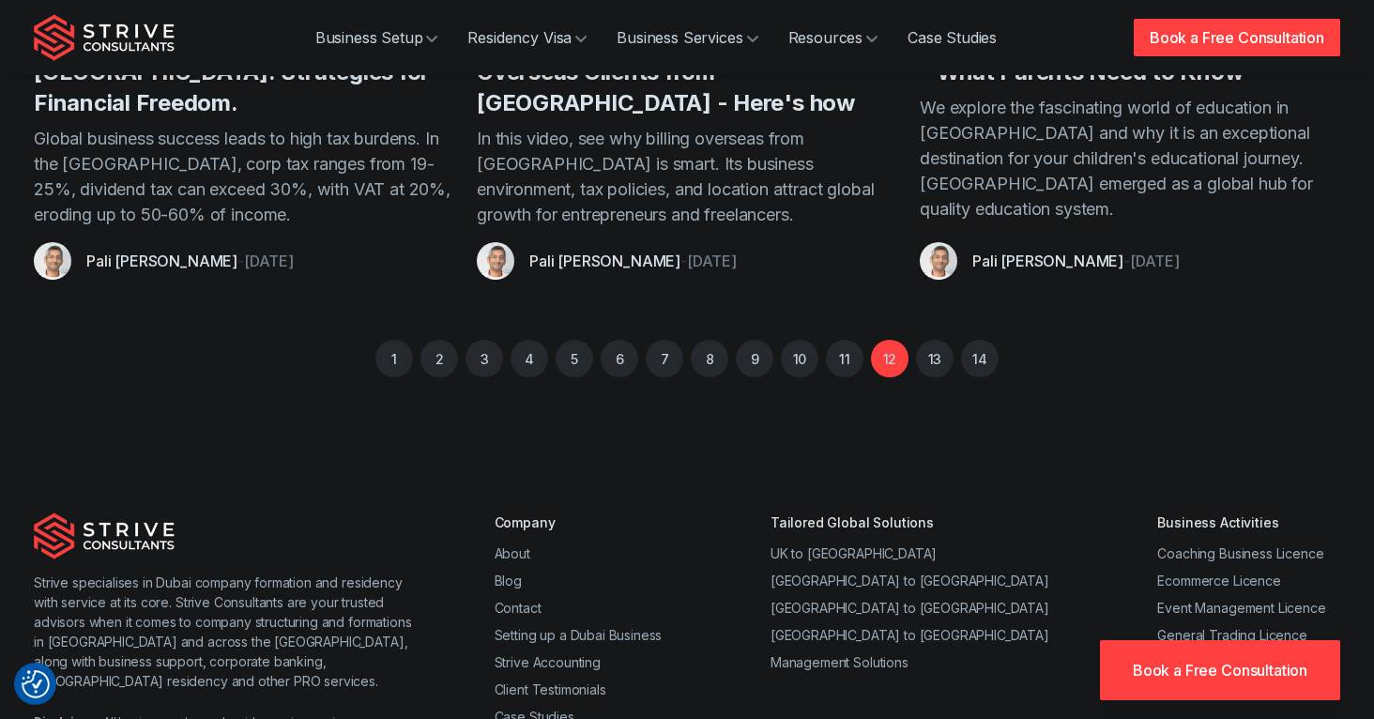
click at [837, 376] on li "11" at bounding box center [845, 359] width 38 height 38
click at [844, 367] on link "11" at bounding box center [845, 359] width 38 height 38
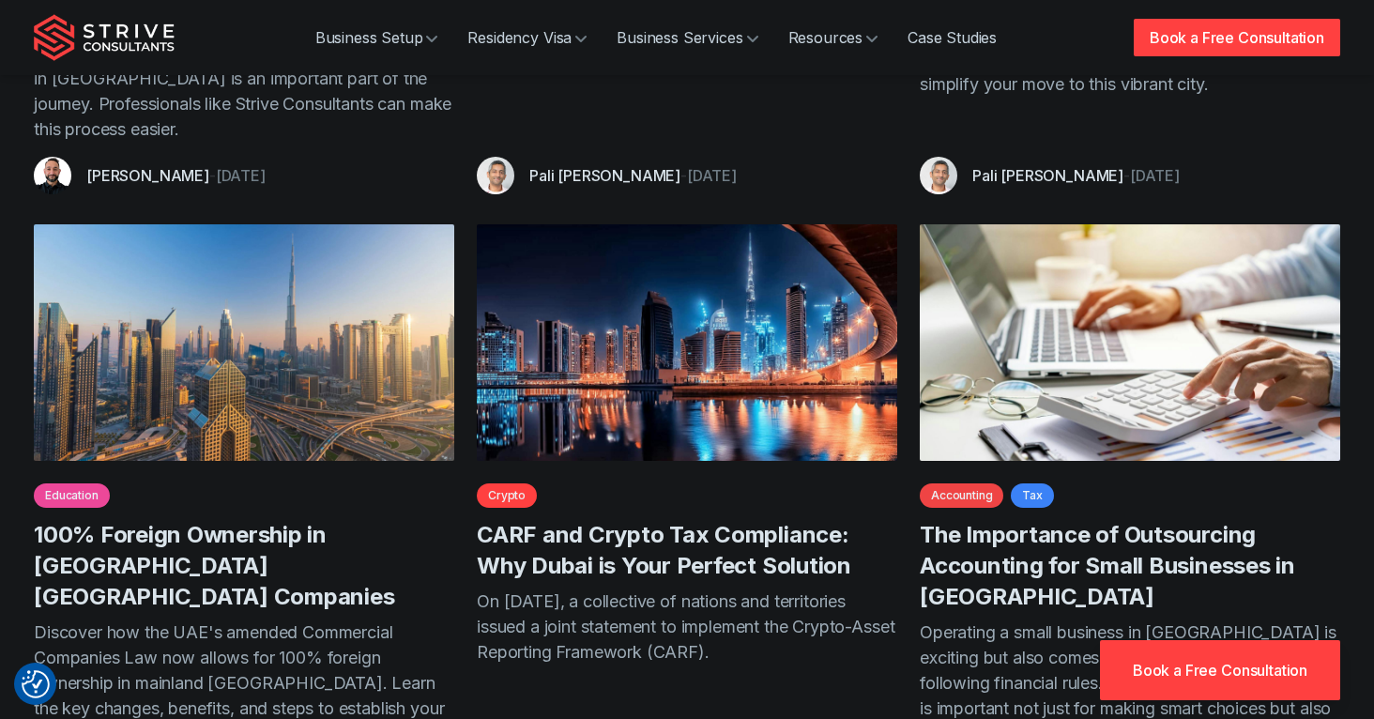
scroll to position [997, 0]
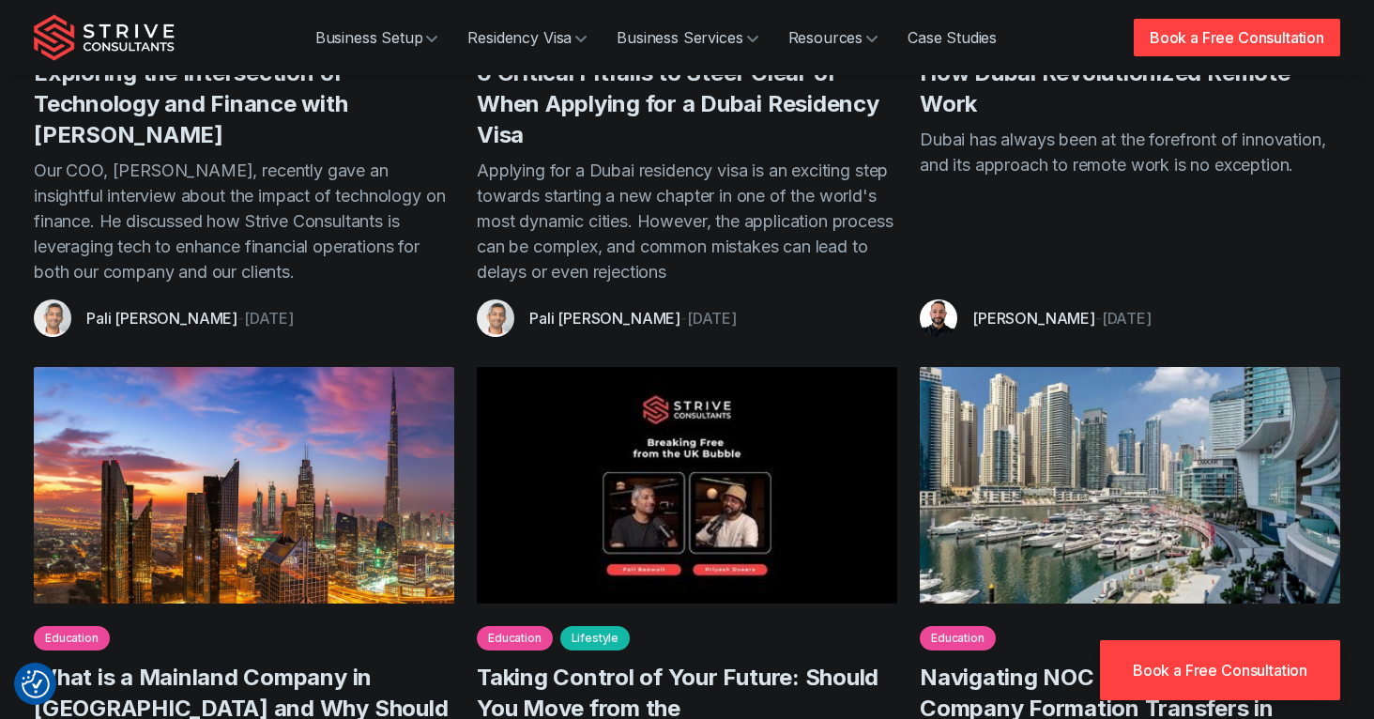
scroll to position [1181, 0]
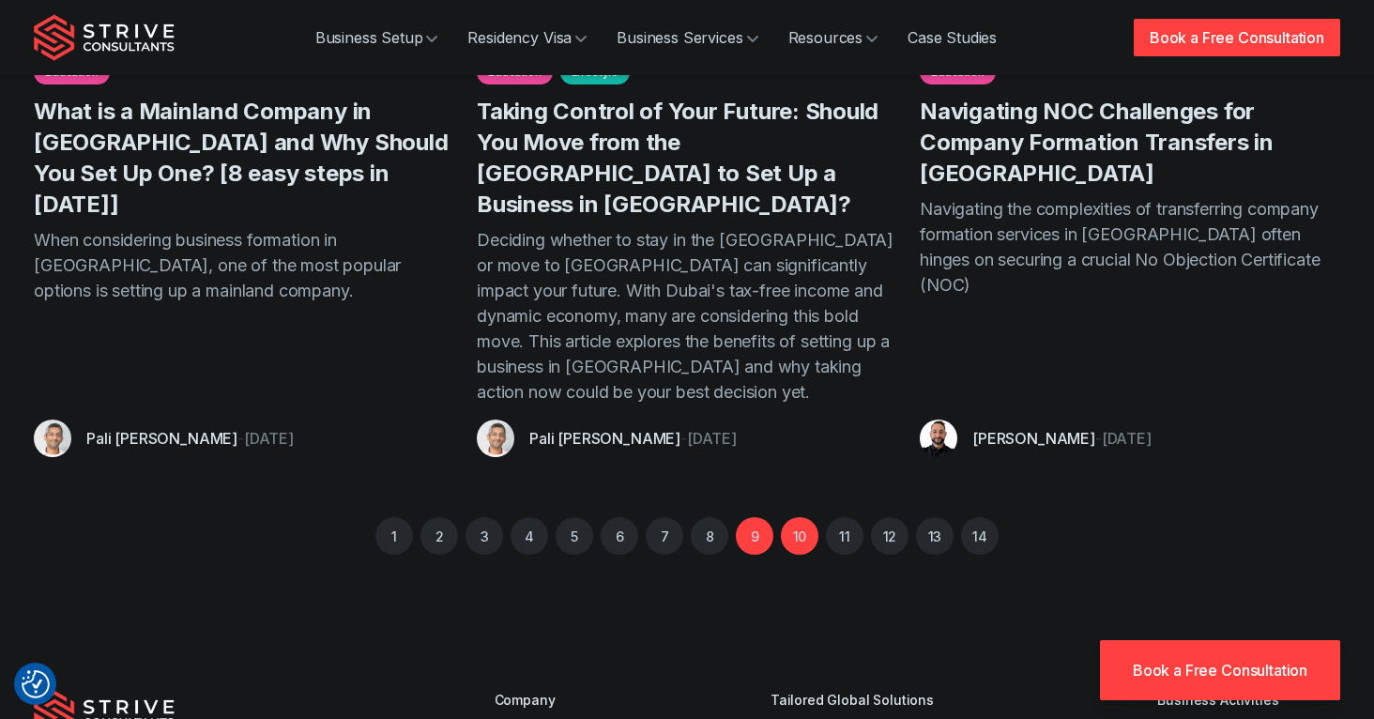
click at [763, 517] on link "9" at bounding box center [755, 536] width 38 height 38
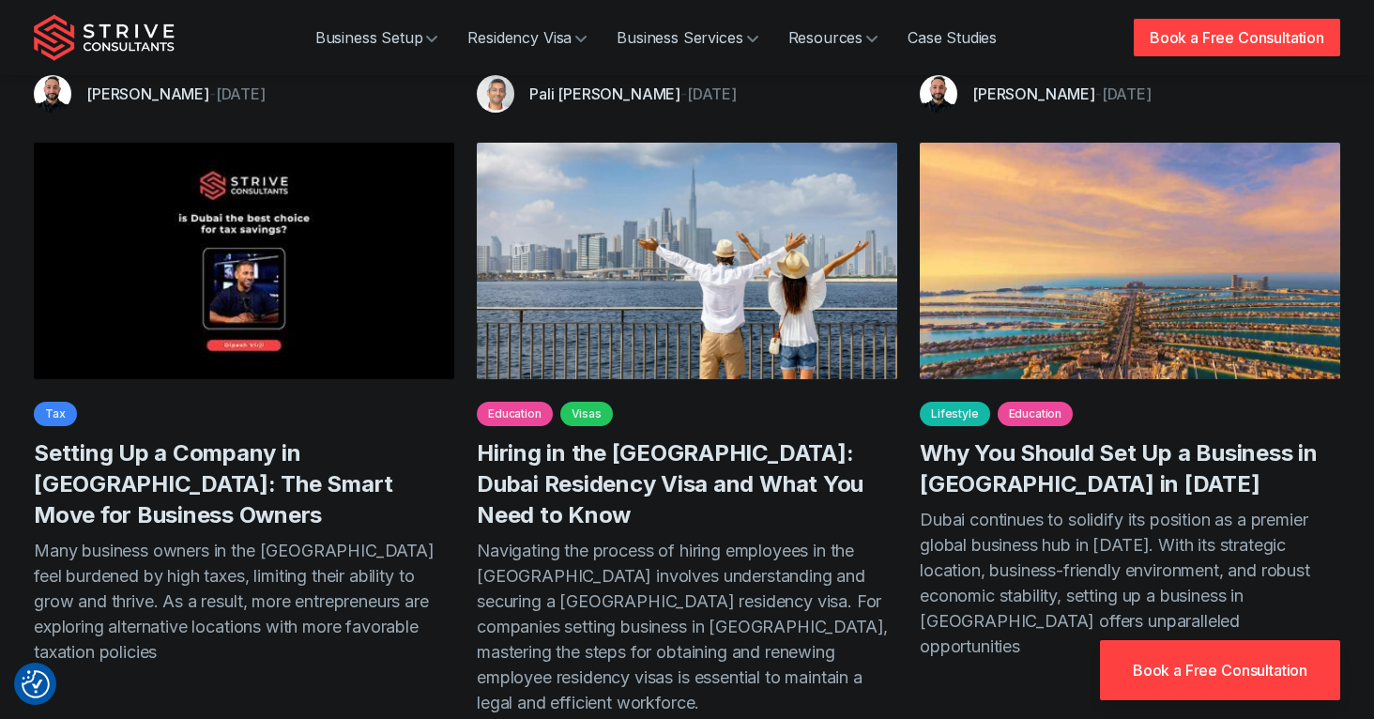
scroll to position [1132, 0]
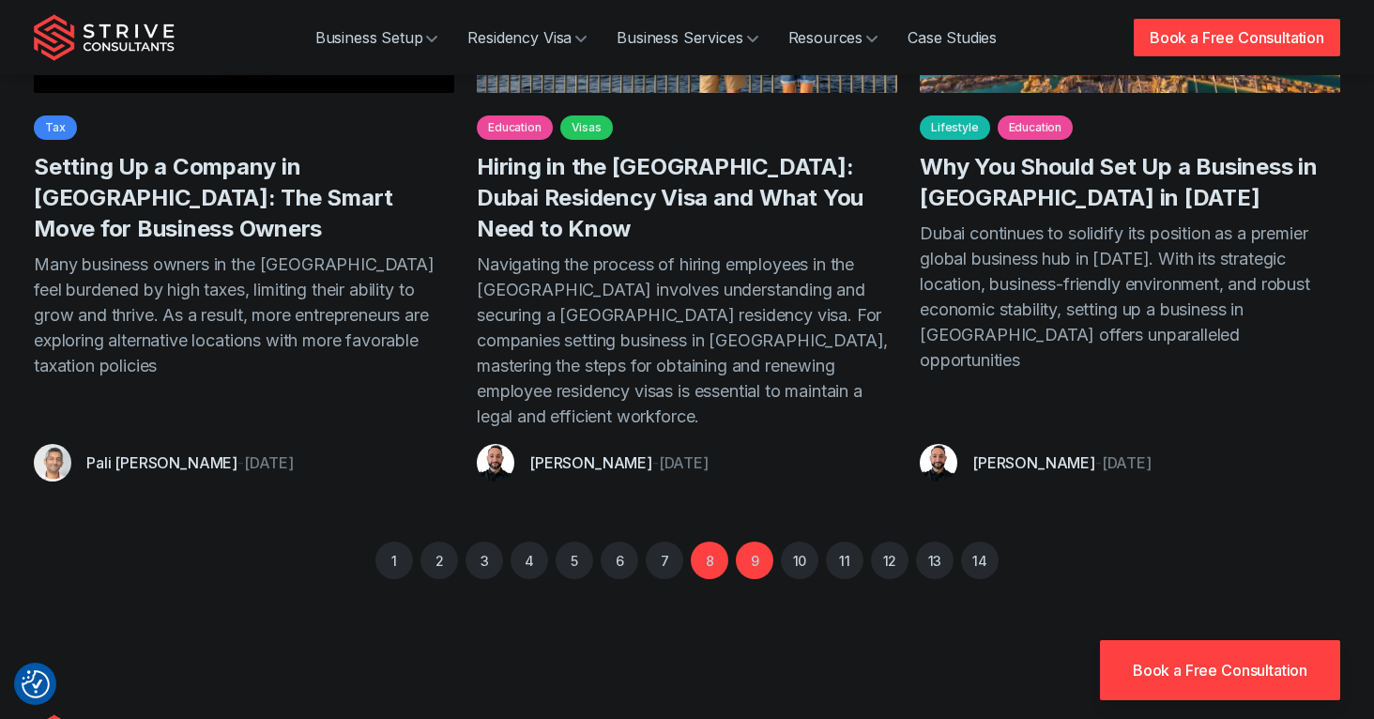
click at [708, 541] on link "8" at bounding box center [710, 560] width 38 height 38
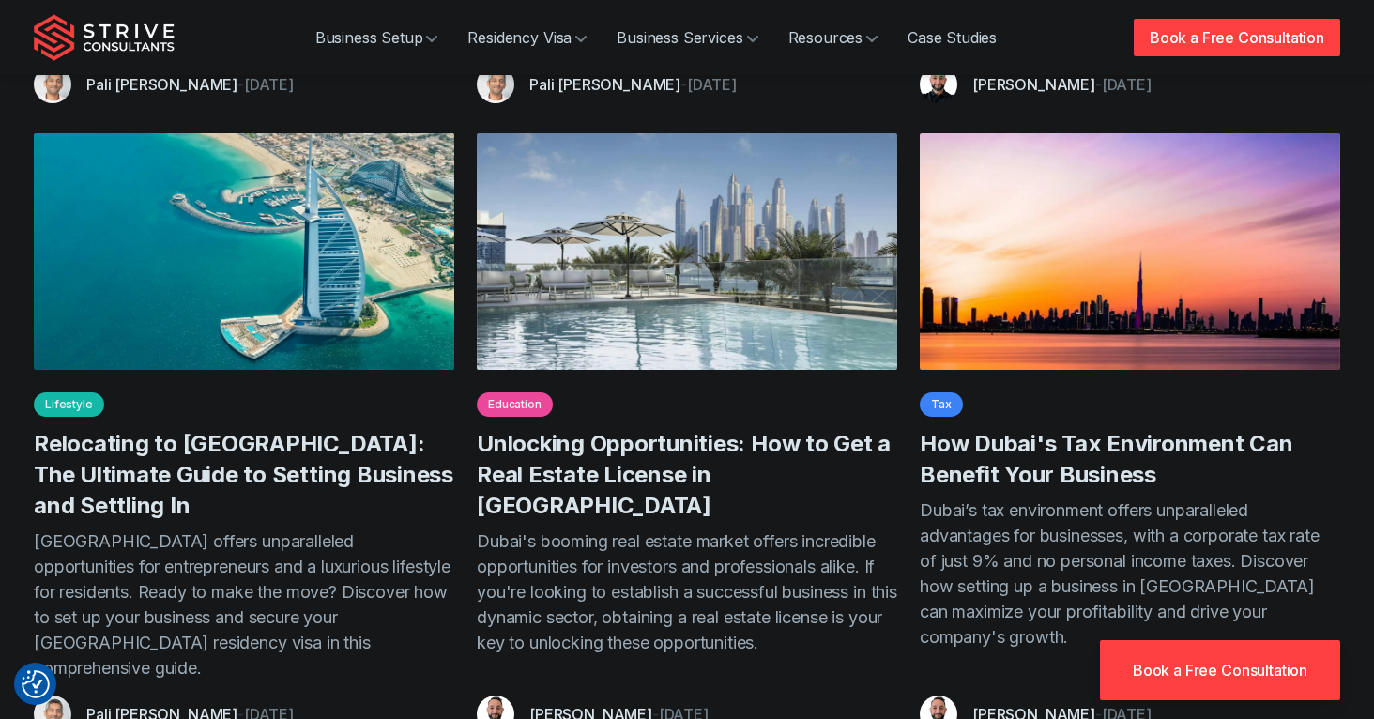
scroll to position [1297, 0]
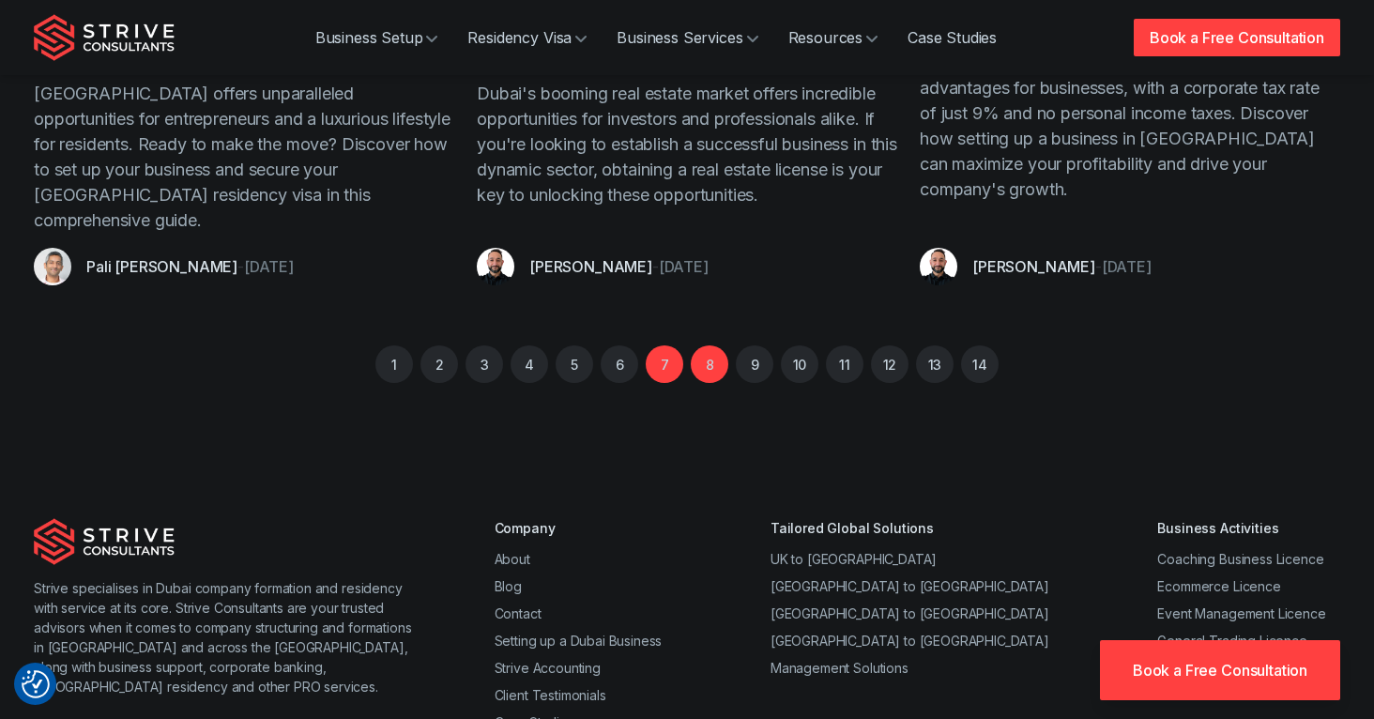
click at [662, 345] on link "7" at bounding box center [665, 364] width 38 height 38
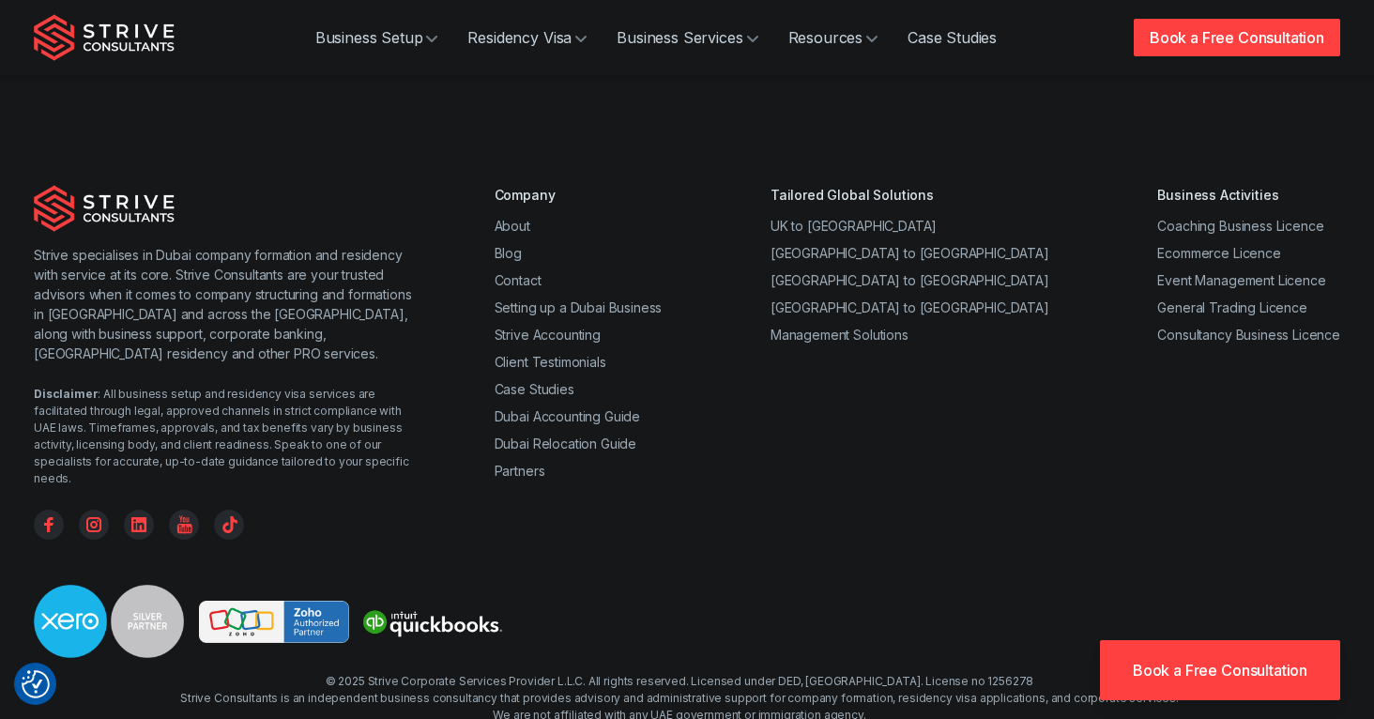
scroll to position [1362, 0]
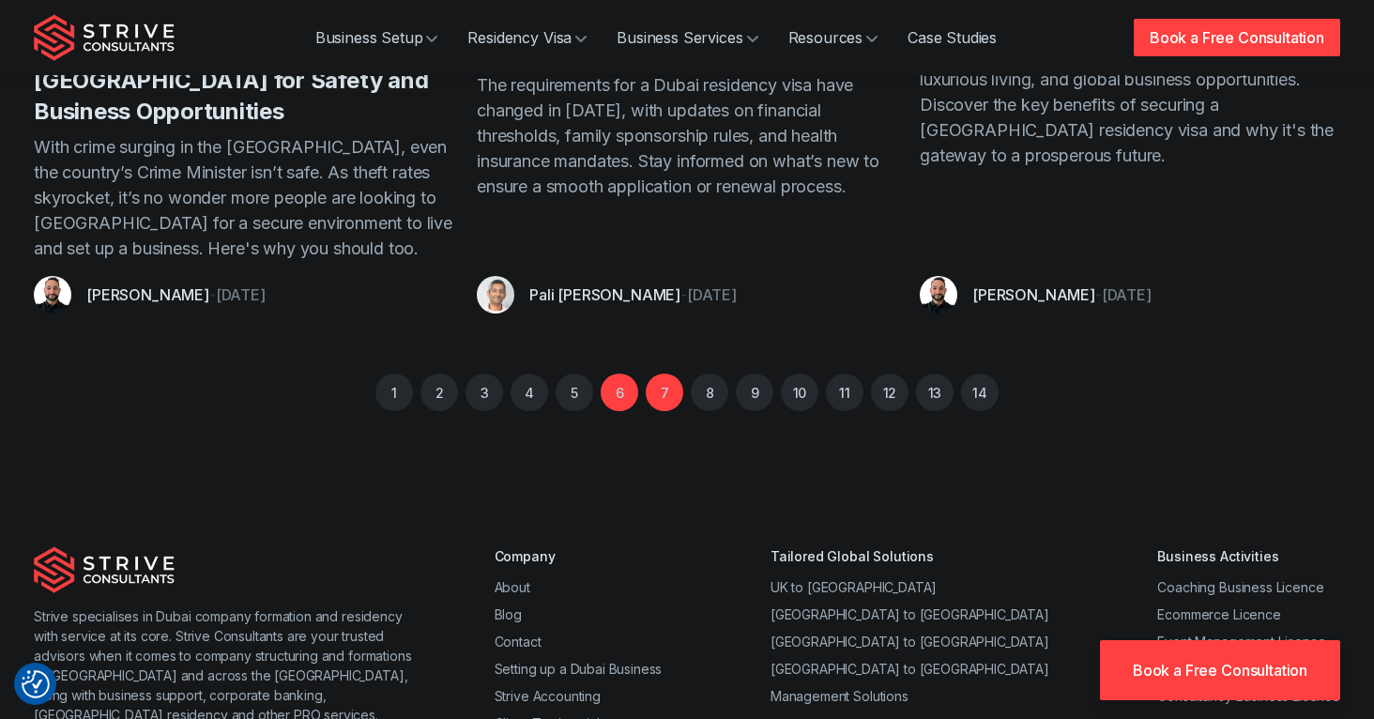
click at [631, 373] on link "6" at bounding box center [620, 392] width 38 height 38
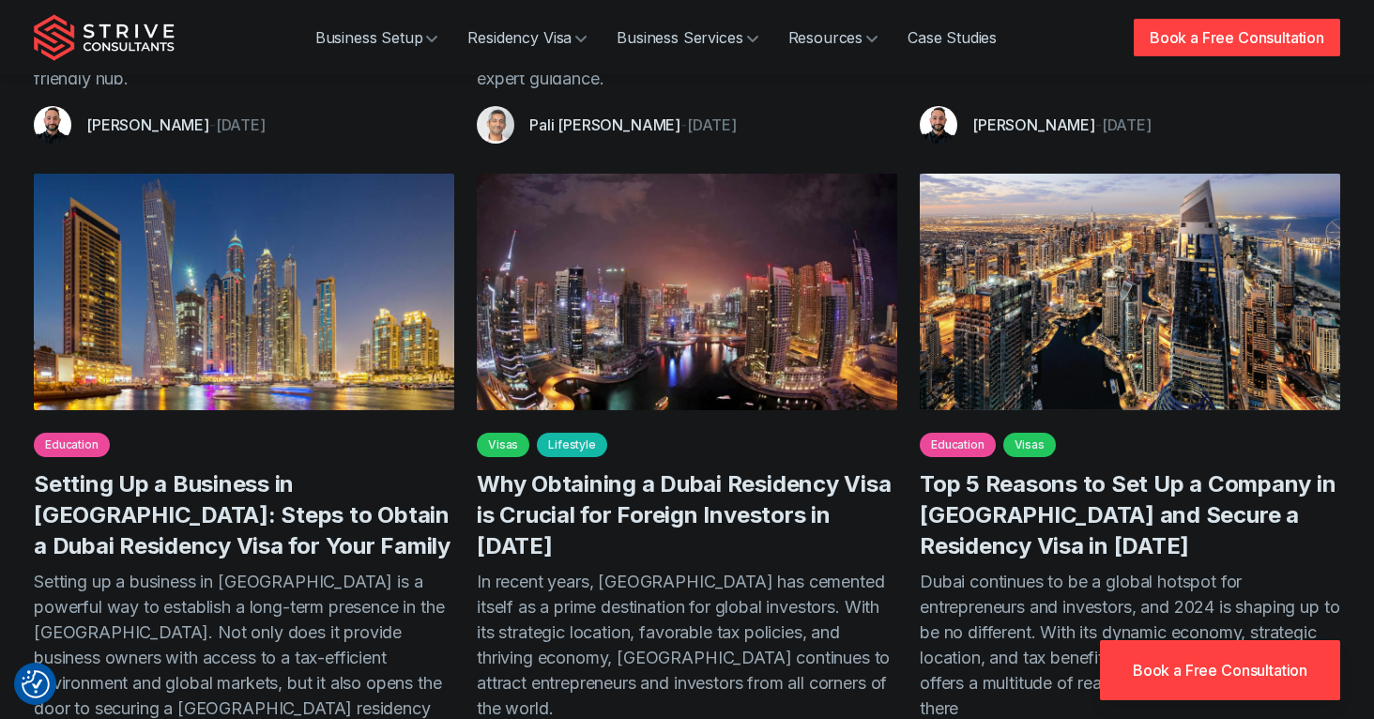
scroll to position [1202, 0]
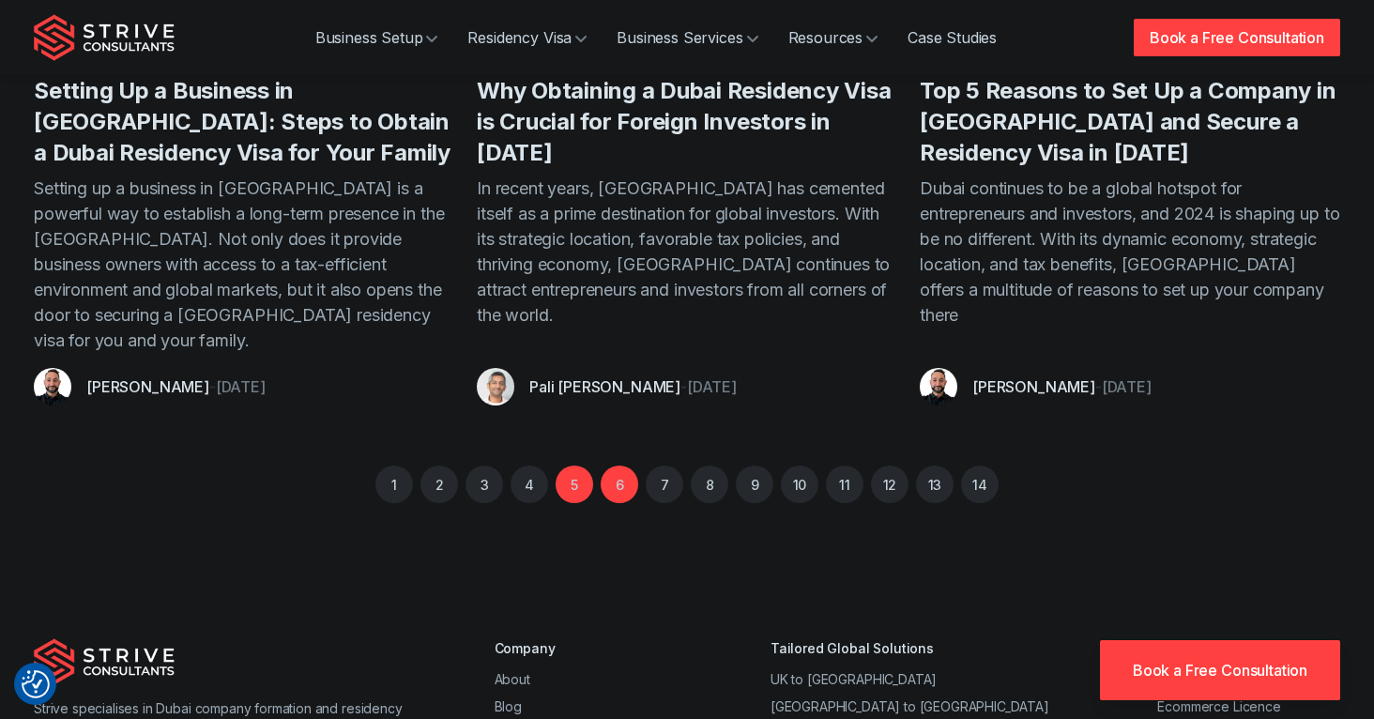
click at [586, 465] on link "5" at bounding box center [575, 484] width 38 height 38
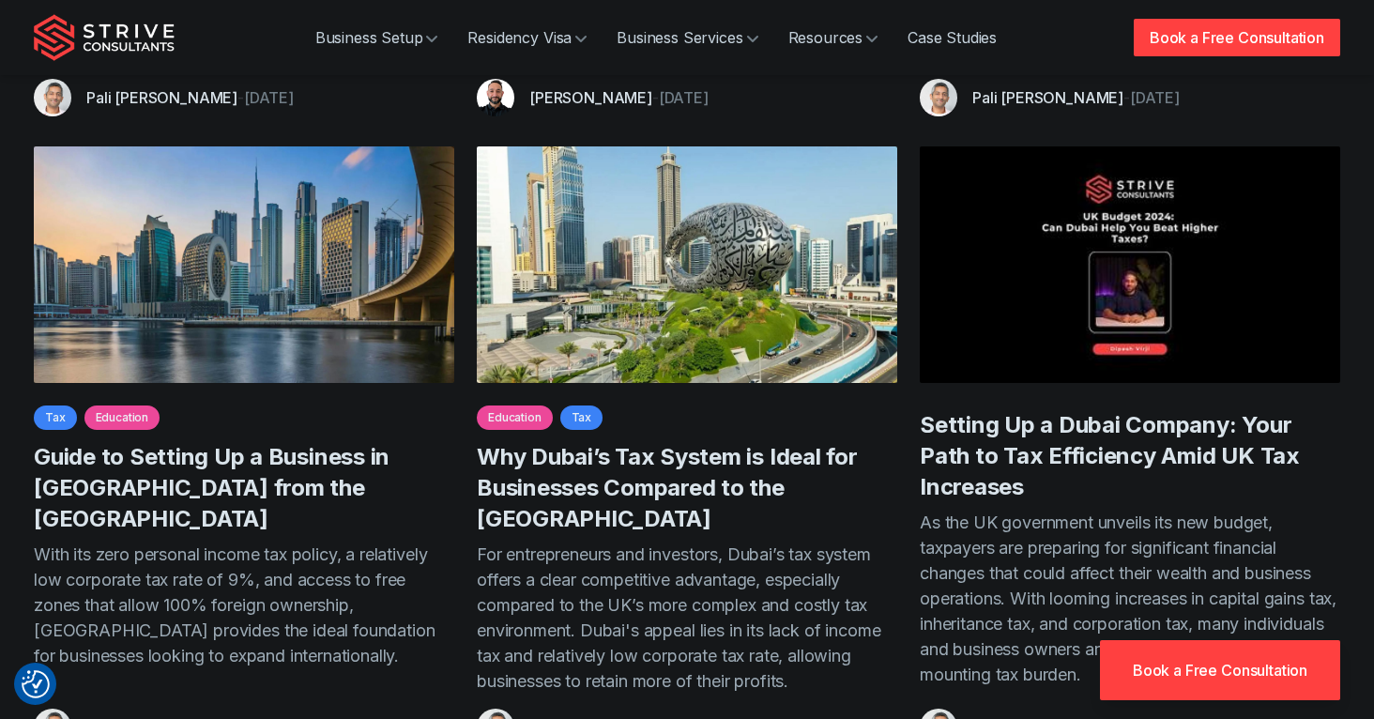
scroll to position [1178, 0]
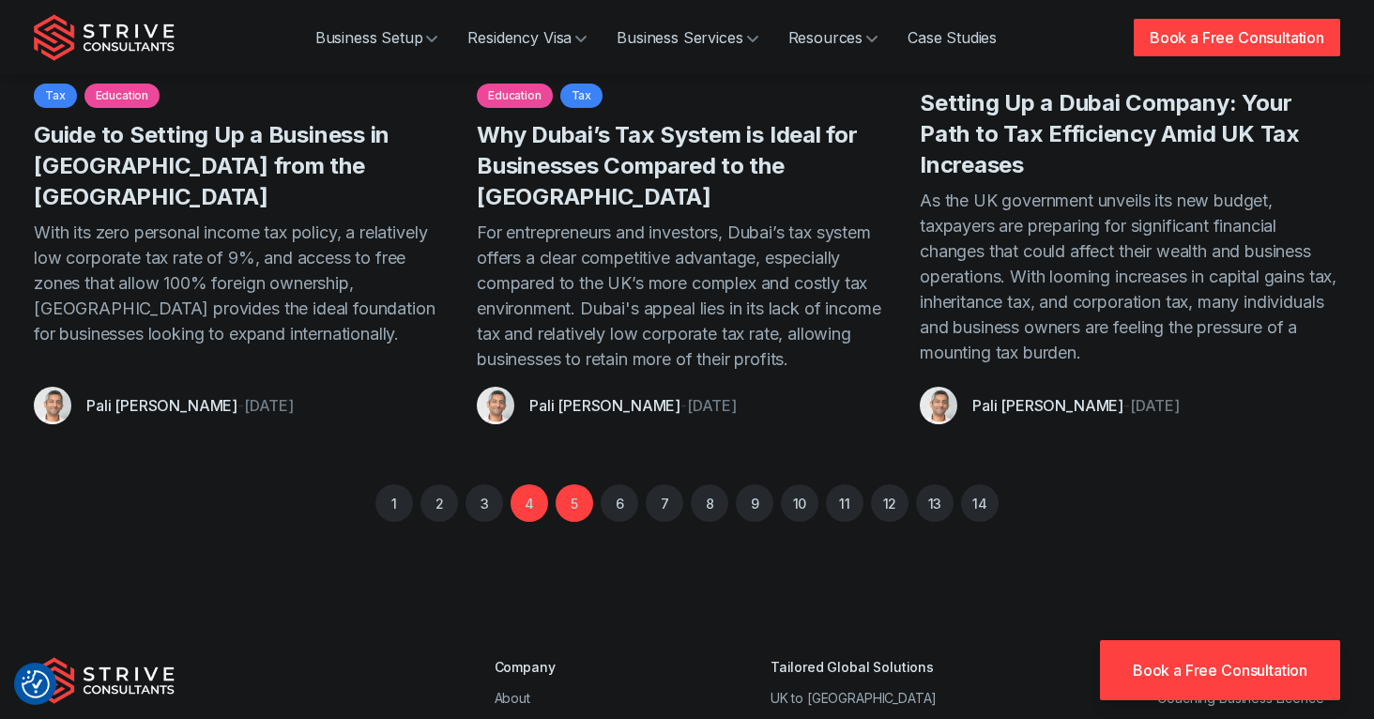
click at [533, 484] on link "4" at bounding box center [529, 503] width 38 height 38
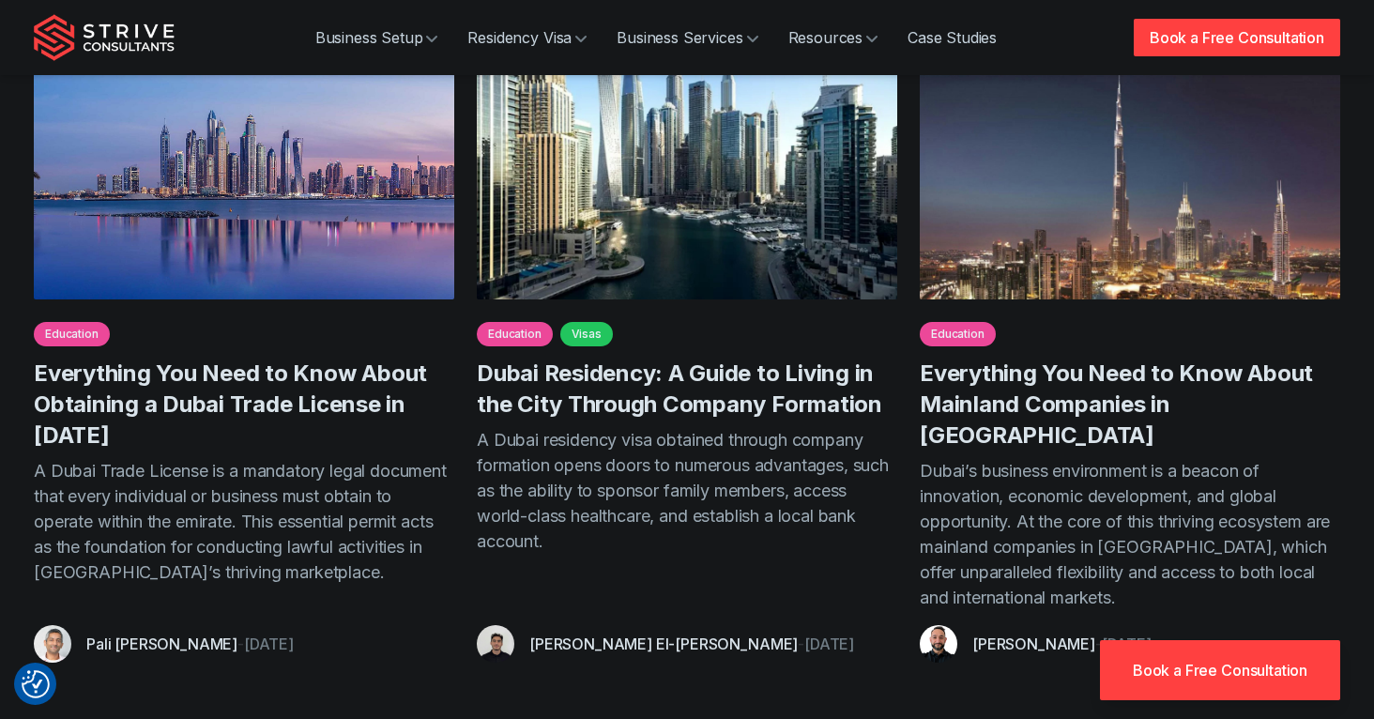
scroll to position [978, 0]
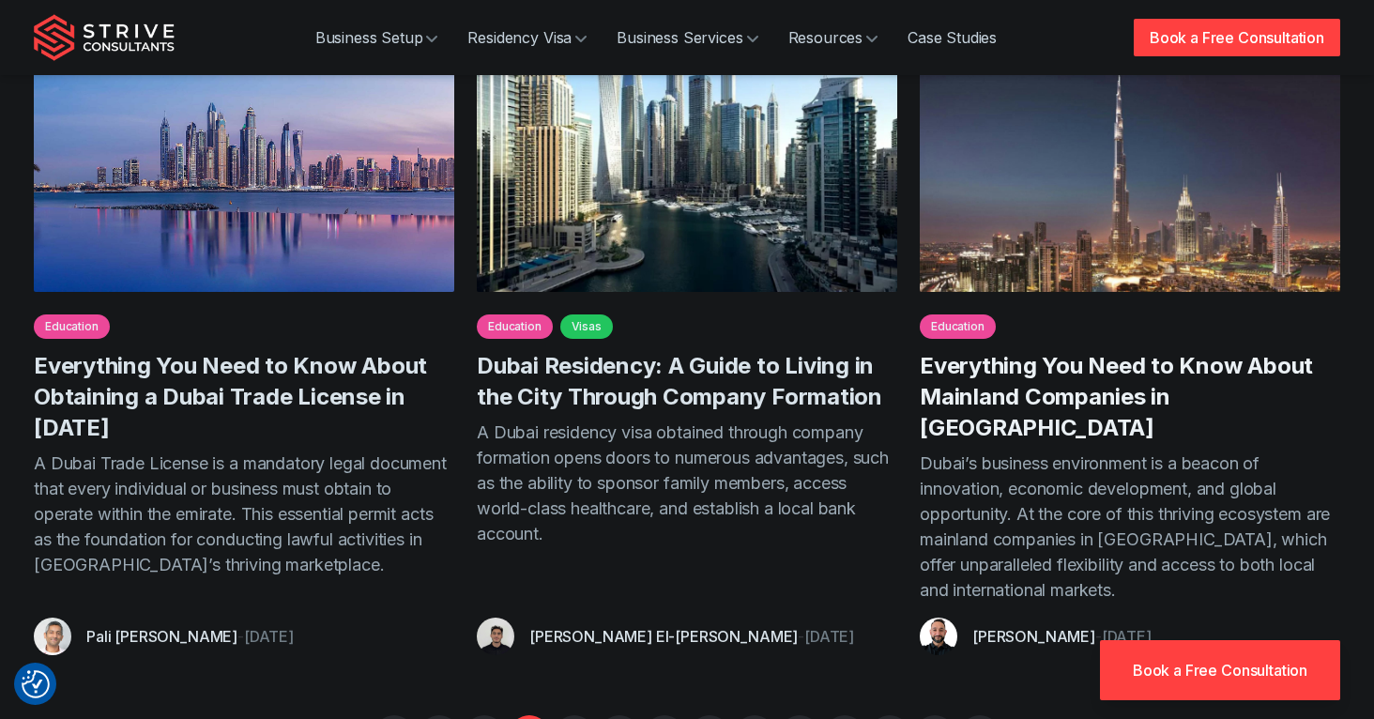
click at [1068, 352] on link "Everything You Need to Know About Mainland Companies in Dubai" at bounding box center [1116, 396] width 393 height 89
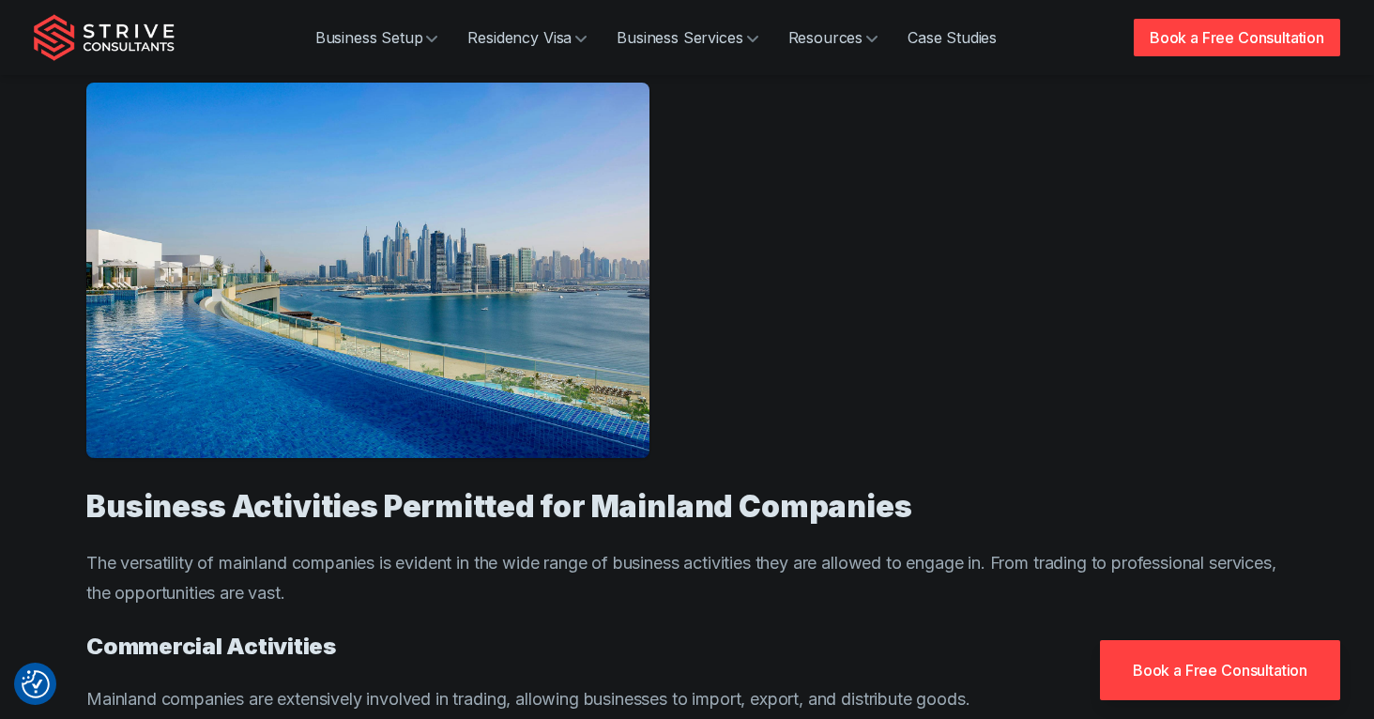
scroll to position [5160, 0]
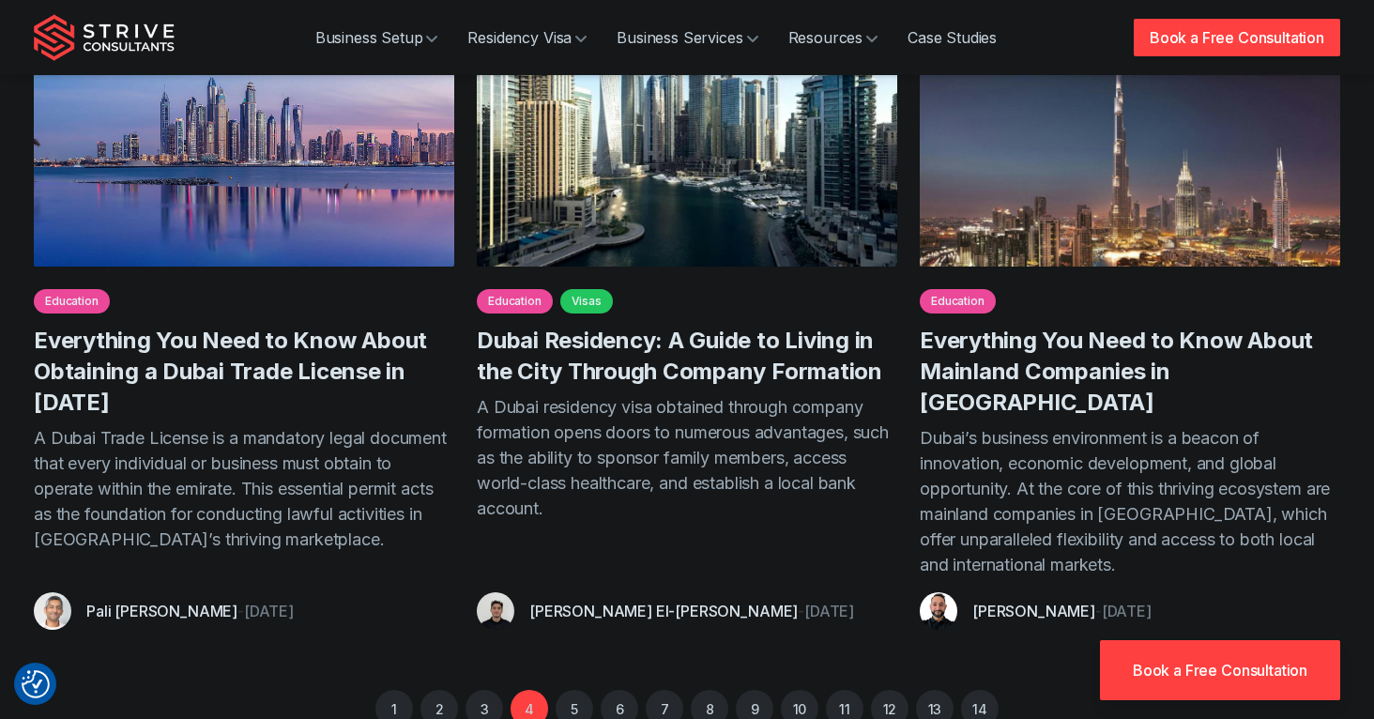
scroll to position [978, 0]
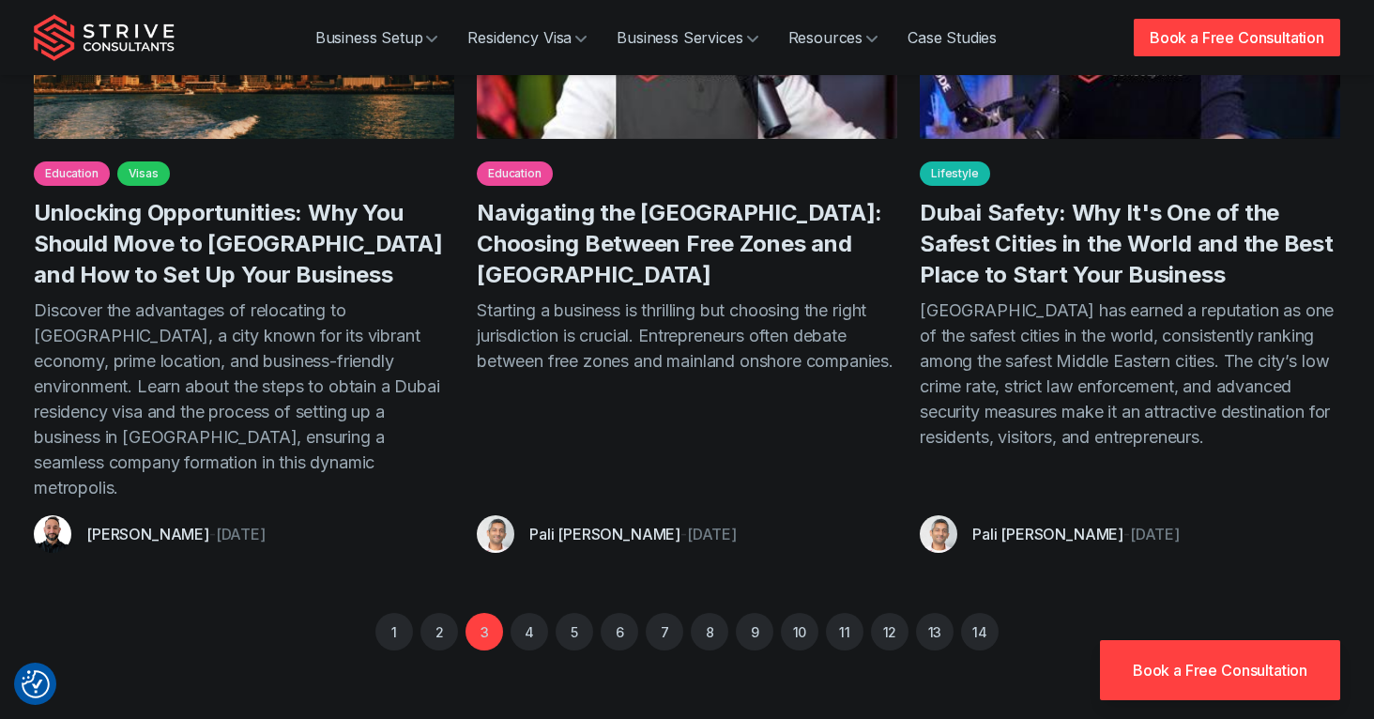
scroll to position [1384, 0]
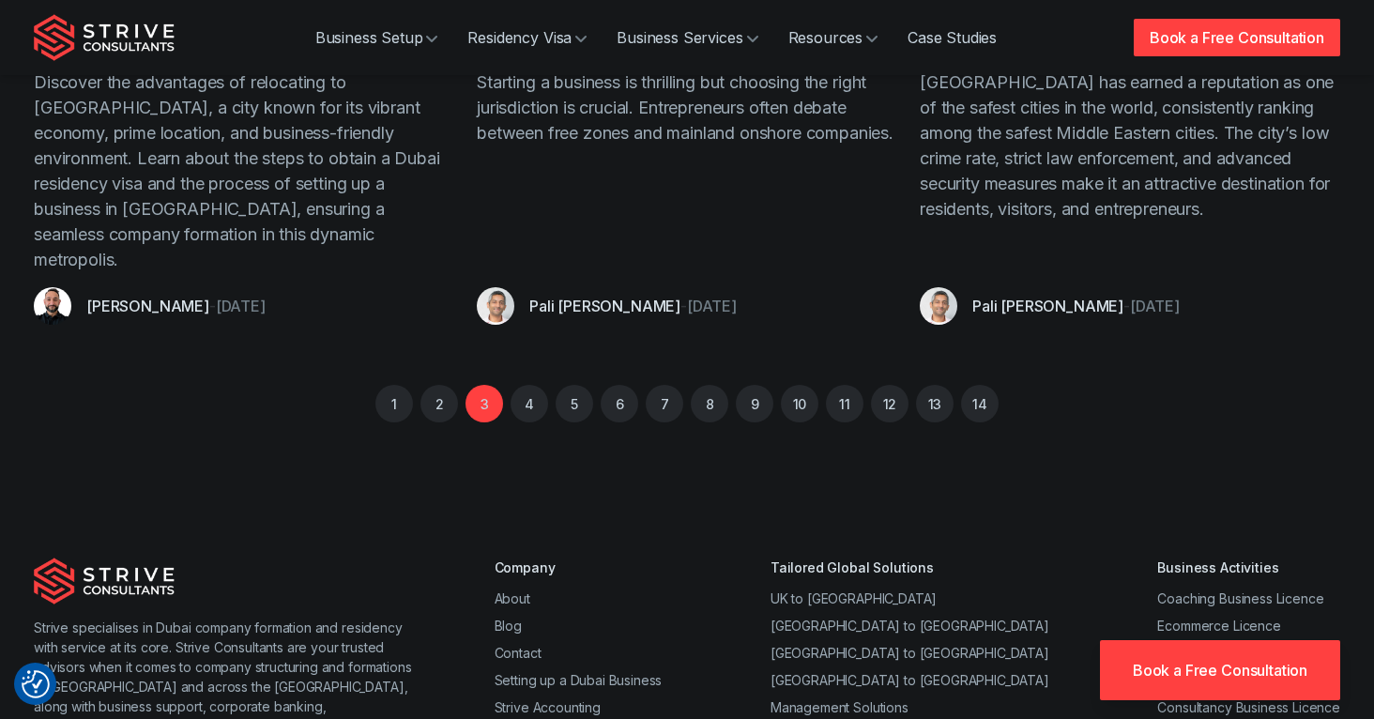
click at [417, 381] on ul "1 2 3 4 5 6 7 8 9 10 11 12 13 14" at bounding box center [687, 403] width 631 height 45
click at [434, 385] on link "2" at bounding box center [439, 404] width 38 height 38
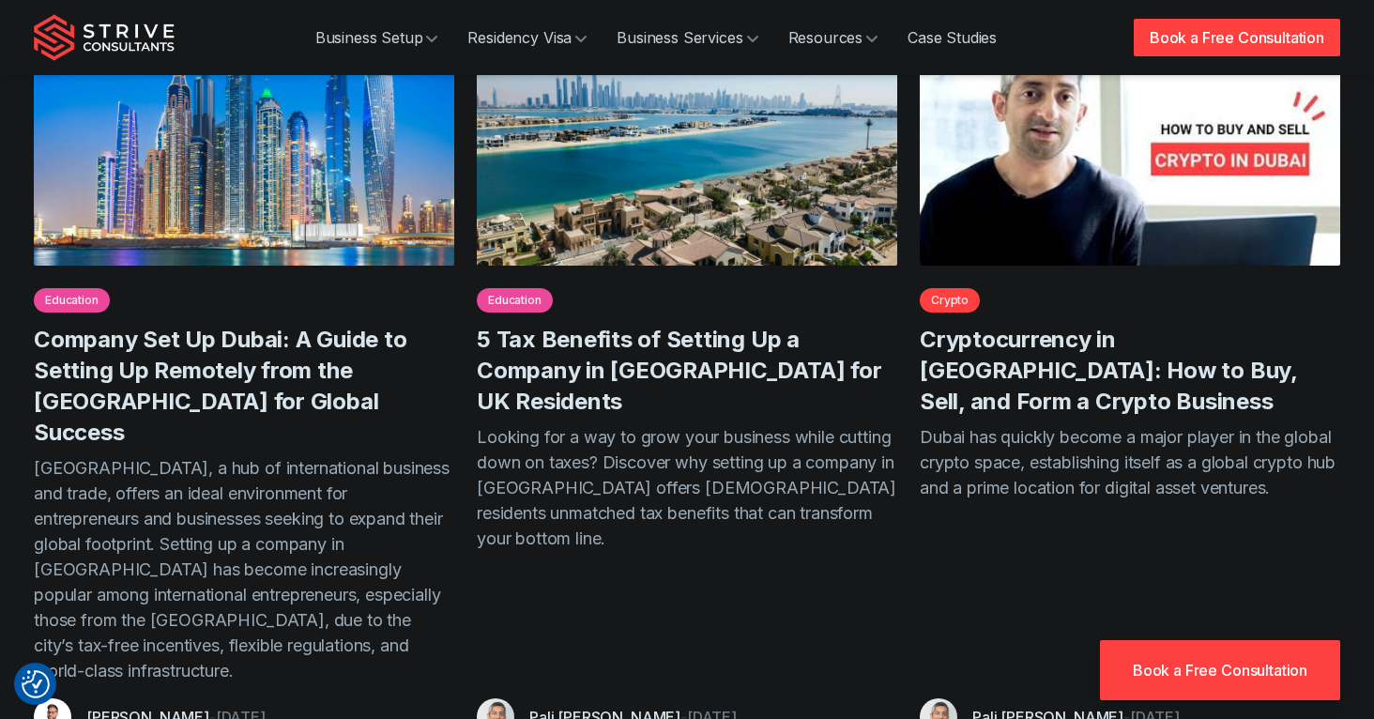
scroll to position [1377, 0]
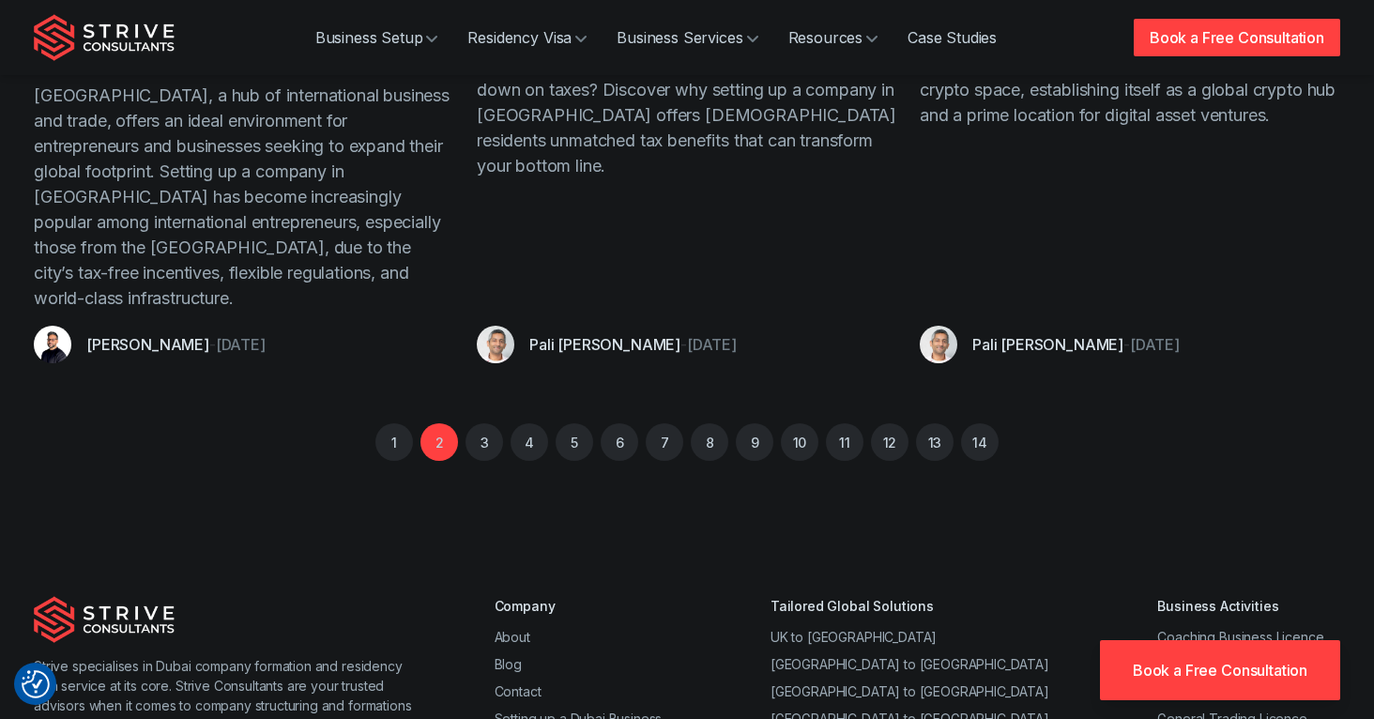
click at [409, 423] on li "1" at bounding box center [394, 442] width 38 height 38
click at [406, 423] on link "1" at bounding box center [394, 442] width 38 height 38
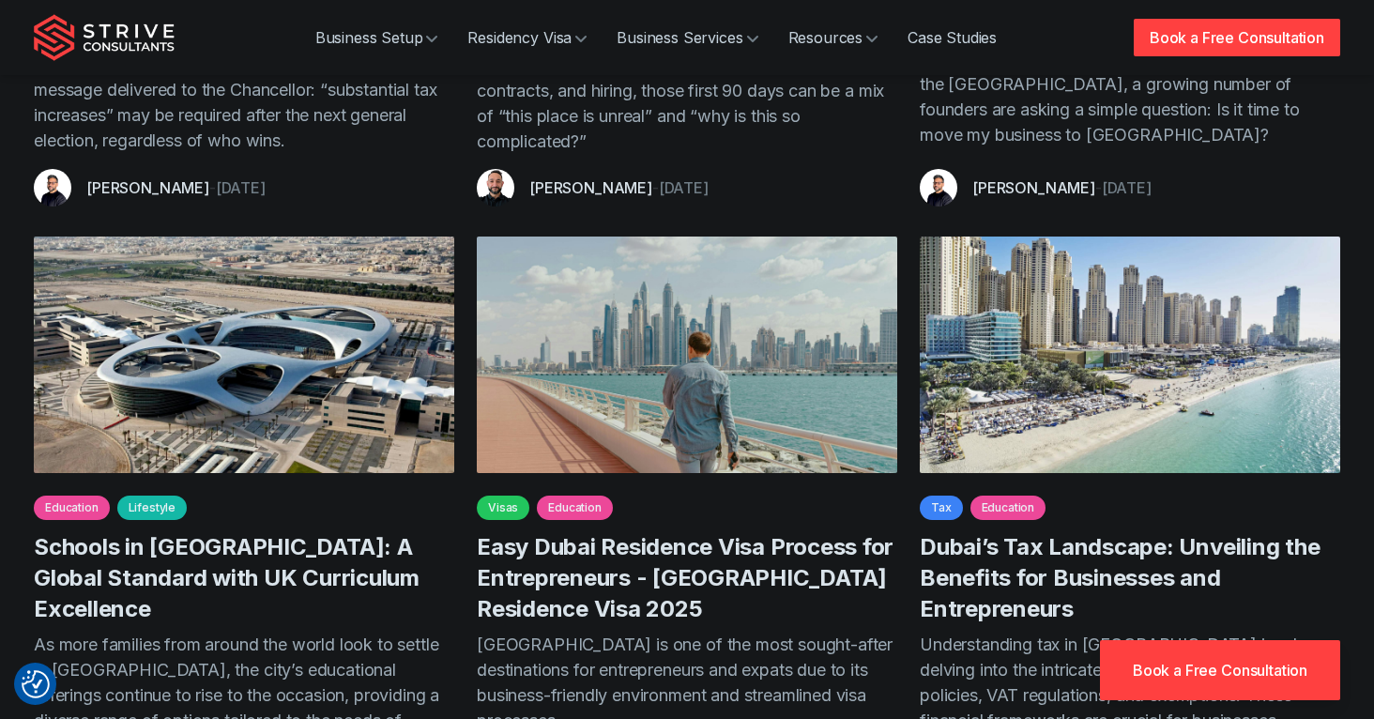
scroll to position [1720, 0]
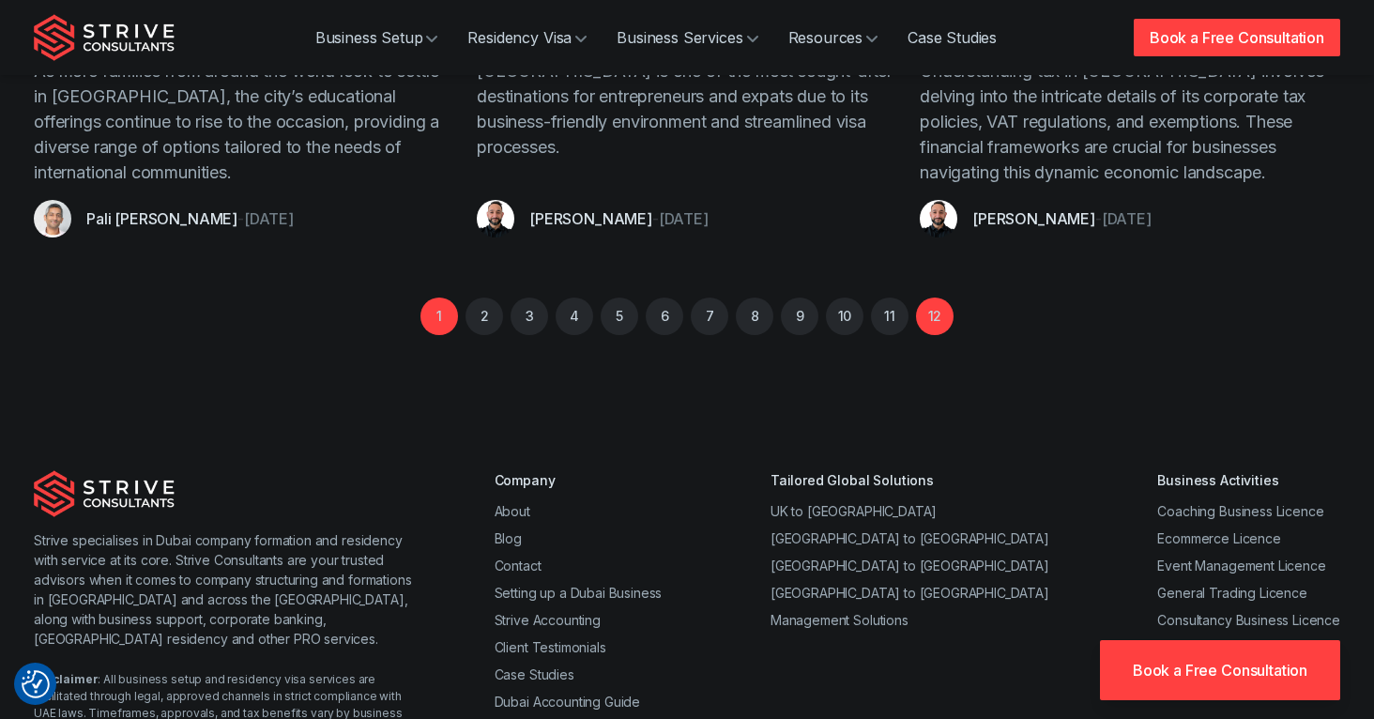
click at [936, 297] on link "12" at bounding box center [935, 316] width 38 height 38
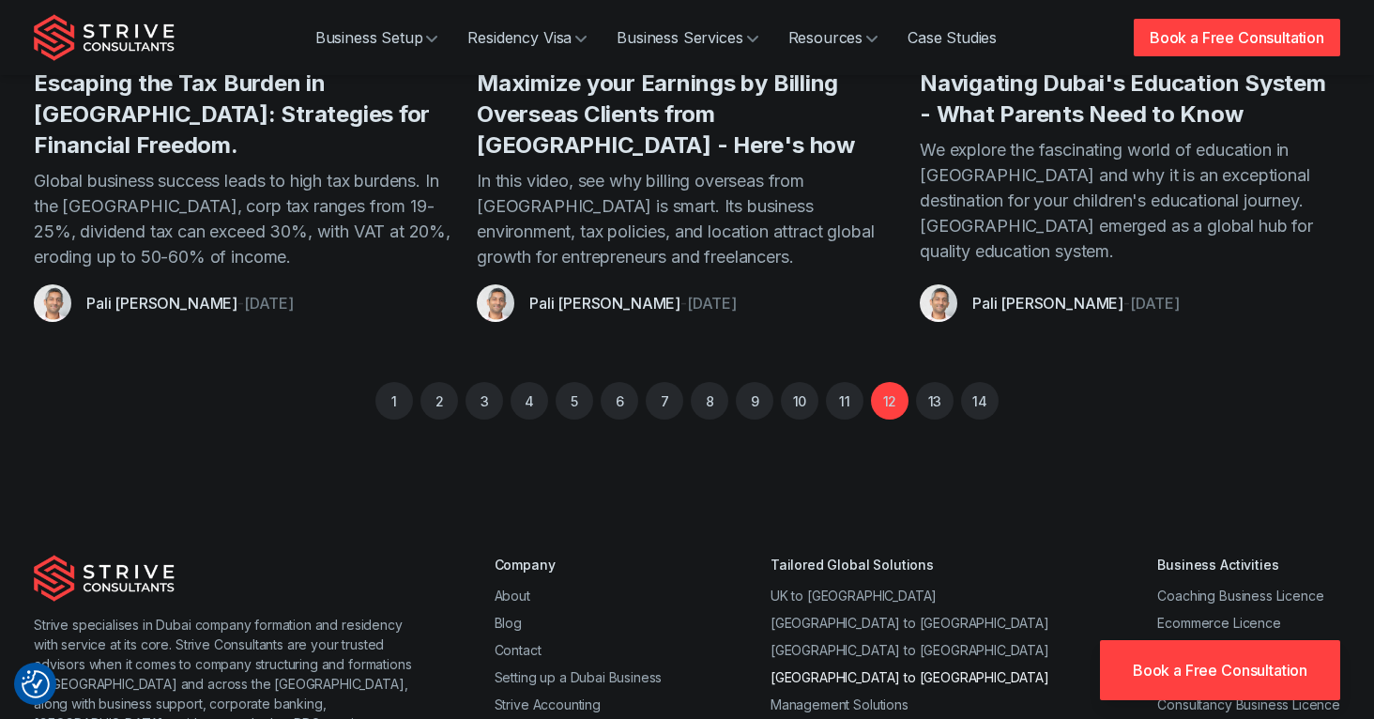
scroll to position [1109, 0]
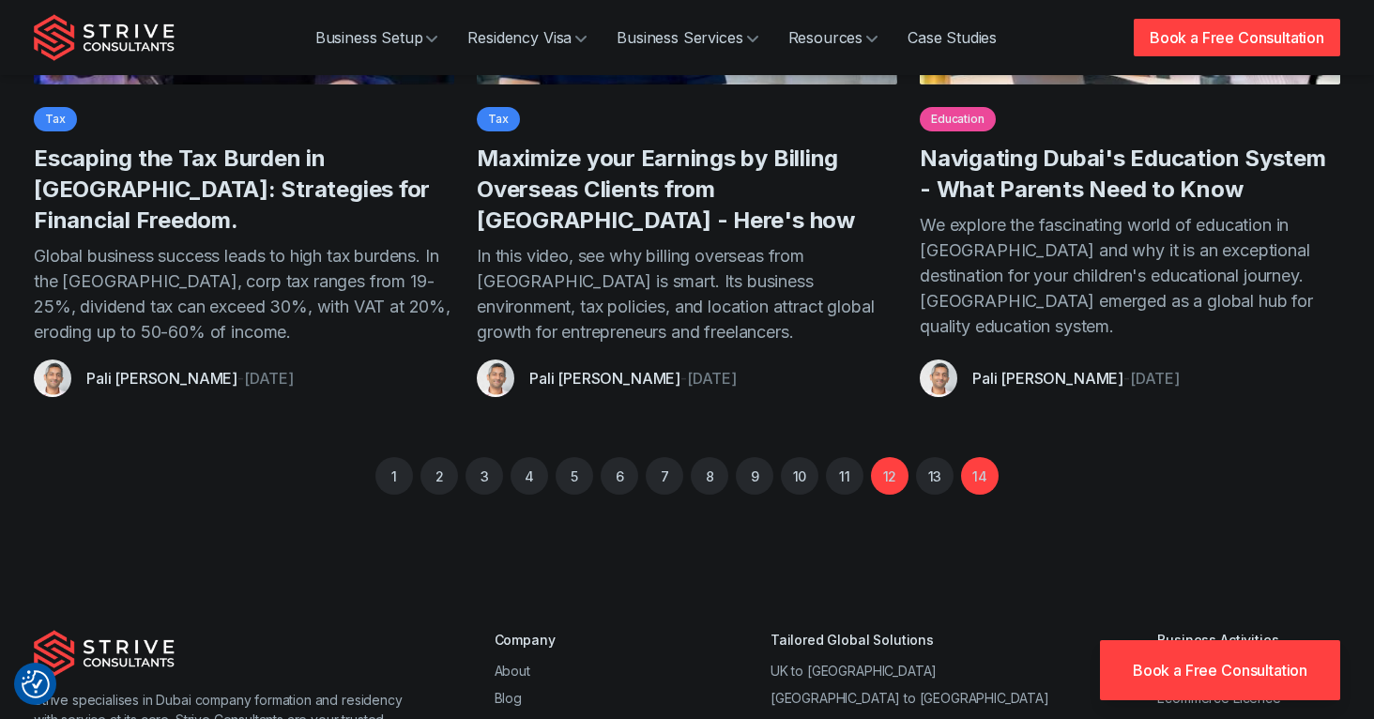
click at [984, 472] on link "14" at bounding box center [980, 476] width 38 height 38
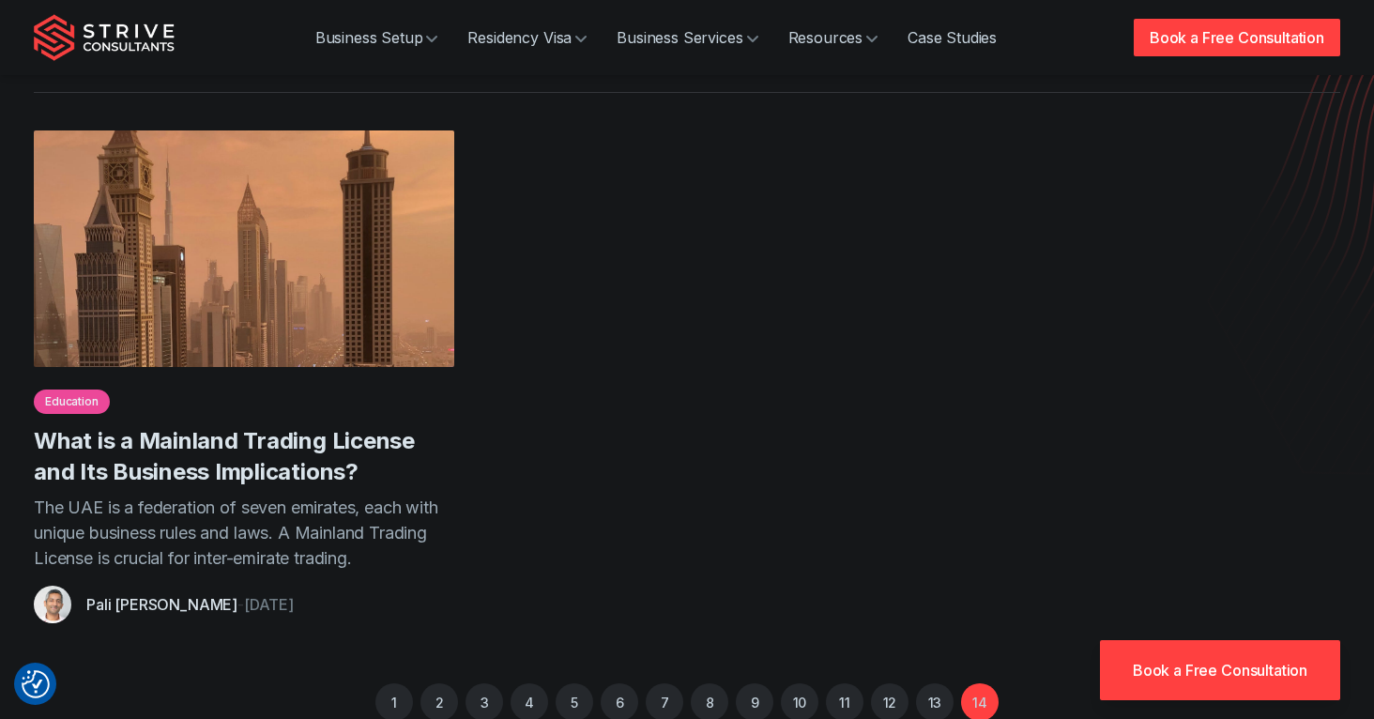
scroll to position [263, 0]
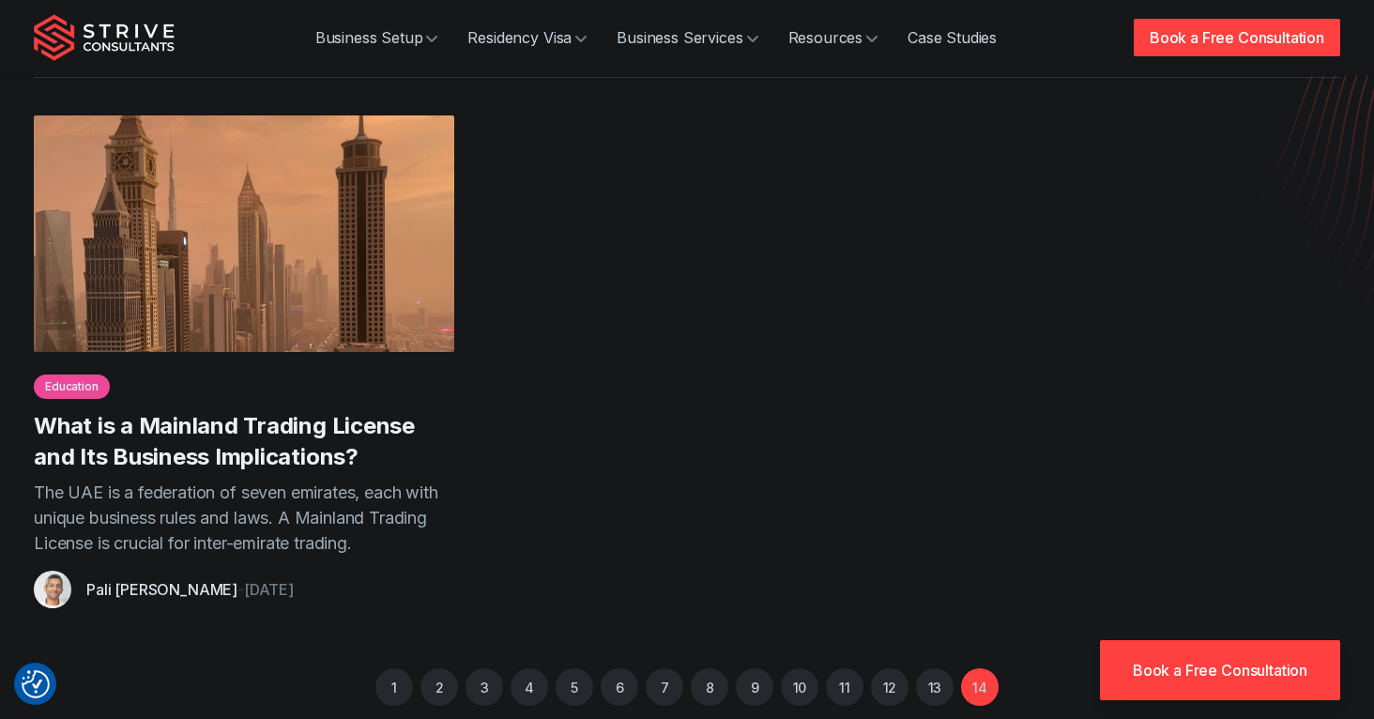
click at [347, 424] on link "What is a Mainland Trading License and Its Business Implications?" at bounding box center [224, 441] width 381 height 58
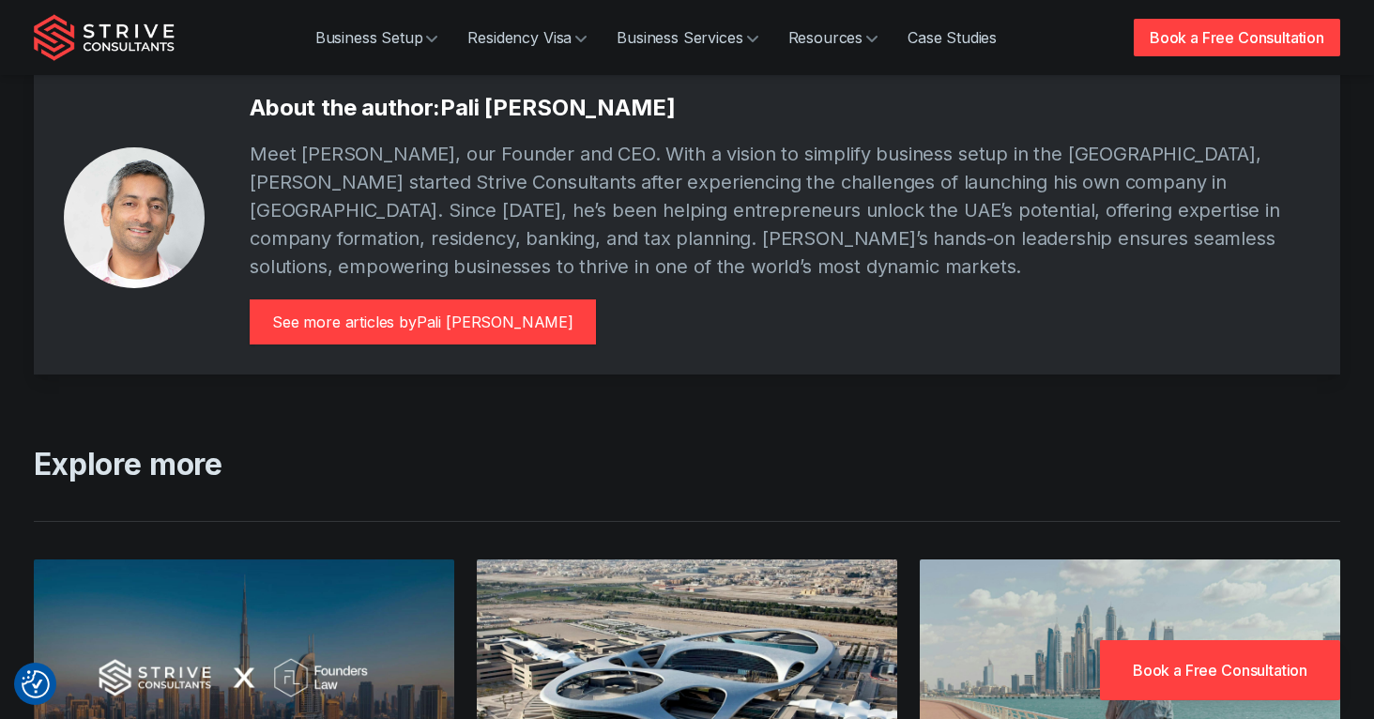
scroll to position [3520, 0]
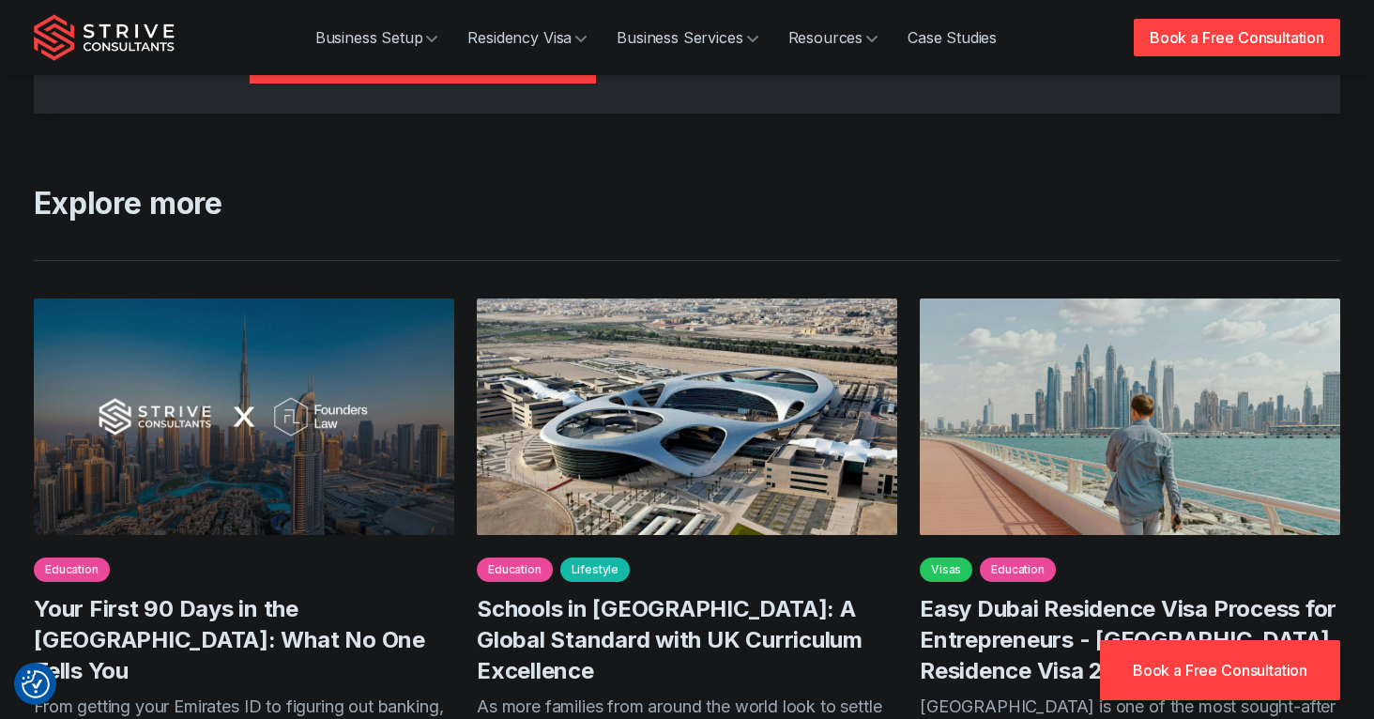
click at [149, 66] on div "Business Setup Residency Visa Business Services Resources Case Studies Book a F…" at bounding box center [687, 37] width 1306 height 75
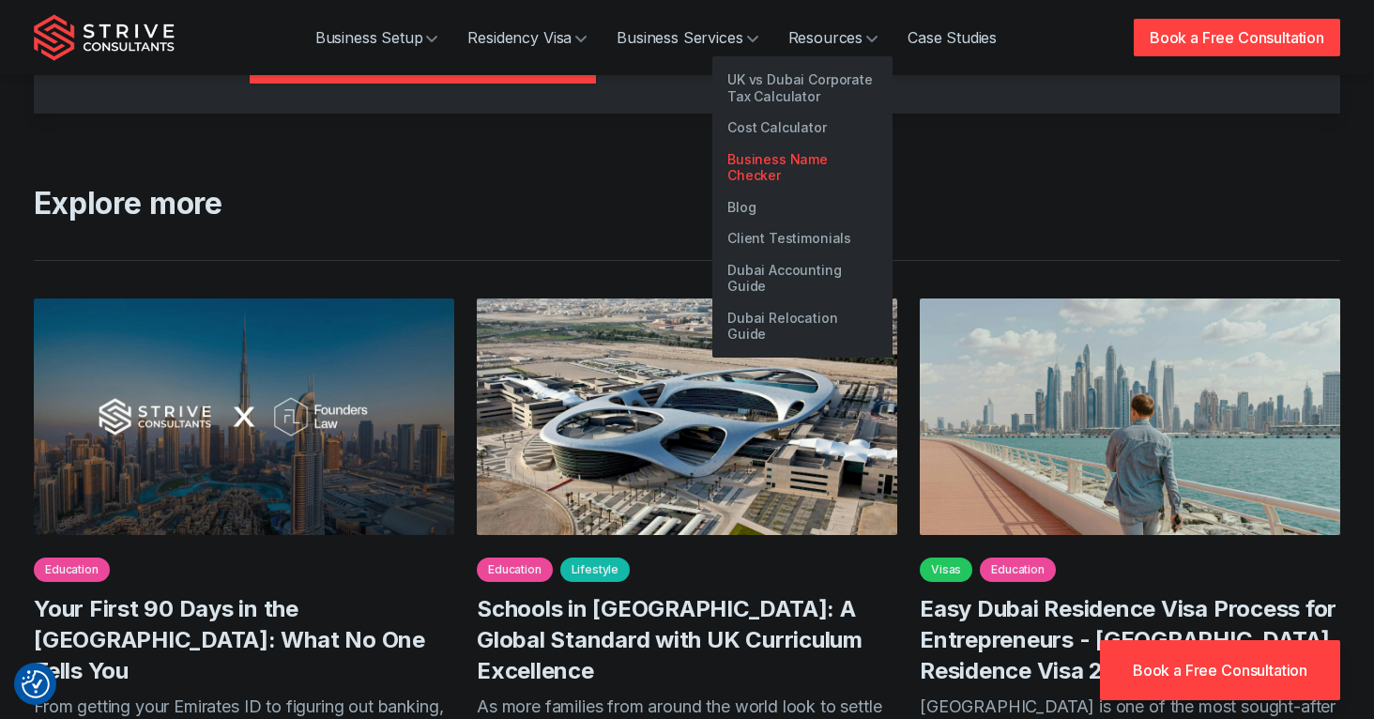
click at [864, 146] on link "Business Name Checker" at bounding box center [802, 168] width 180 height 48
